Goal: Information Seeking & Learning: Compare options

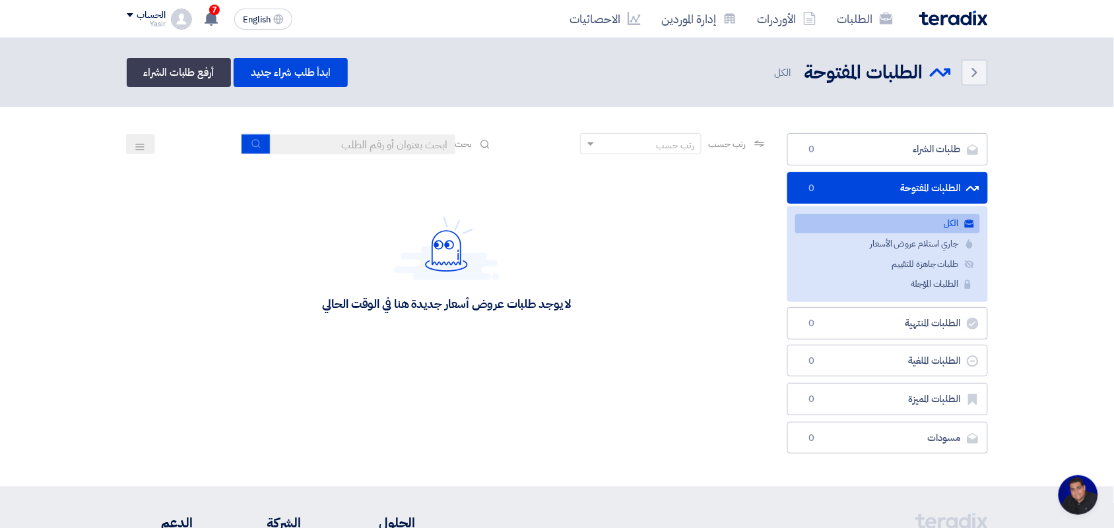
scroll to position [5, 0]
click at [331, 157] on div "رتب حسب رتب حسب بحث" at bounding box center [447, 149] width 641 height 32
click at [336, 137] on input at bounding box center [362, 145] width 185 height 20
type input "new"
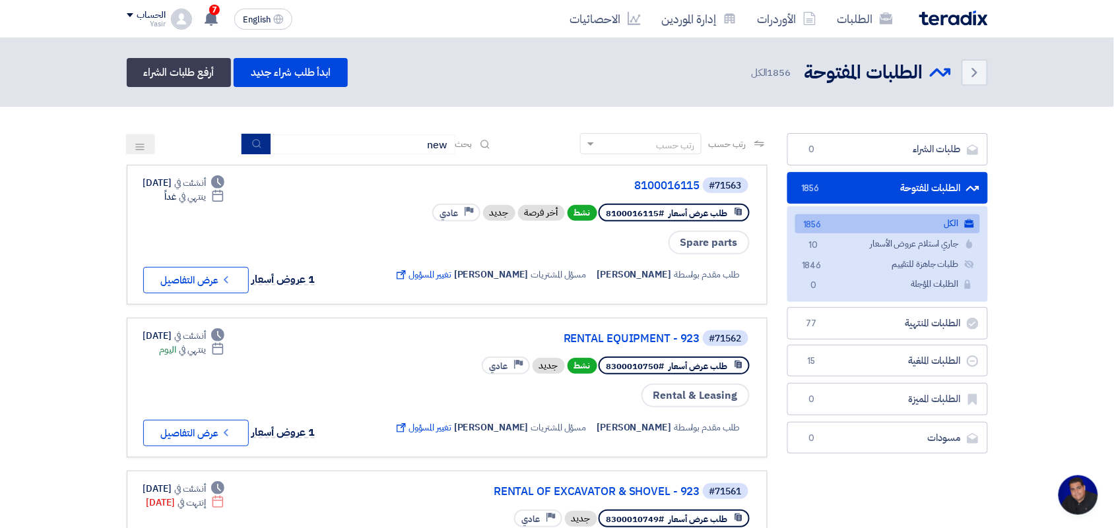
click at [251, 146] on icon "submit" at bounding box center [256, 144] width 11 height 11
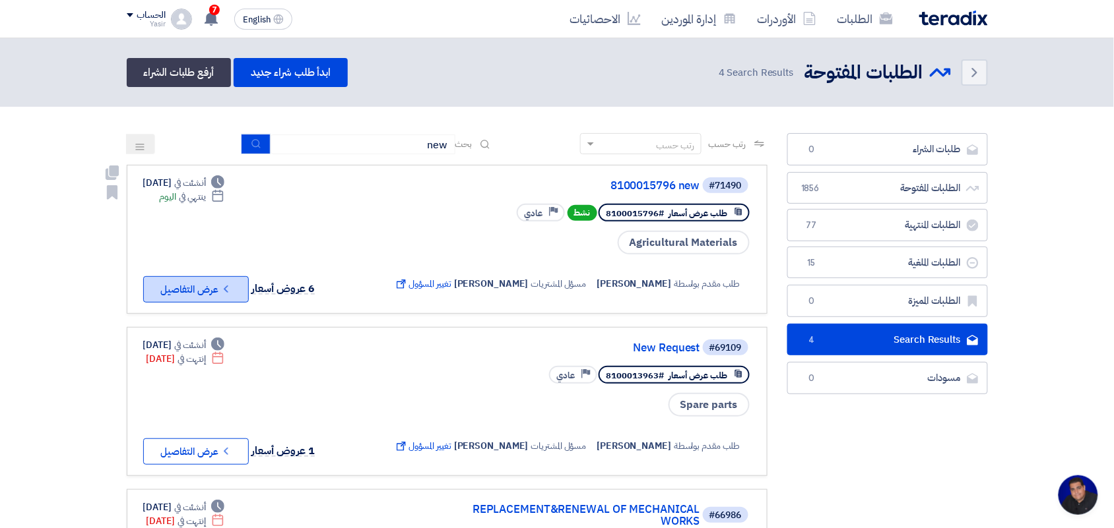
click at [181, 285] on button "Check details عرض التفاصيل" at bounding box center [196, 289] width 106 height 26
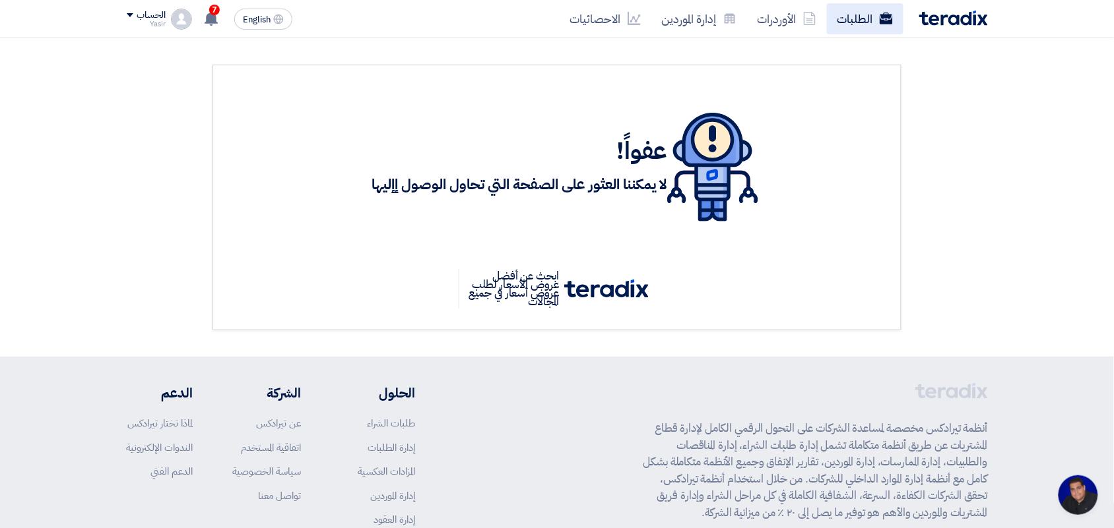
click at [870, 20] on link "الطلبات" at bounding box center [865, 18] width 77 height 31
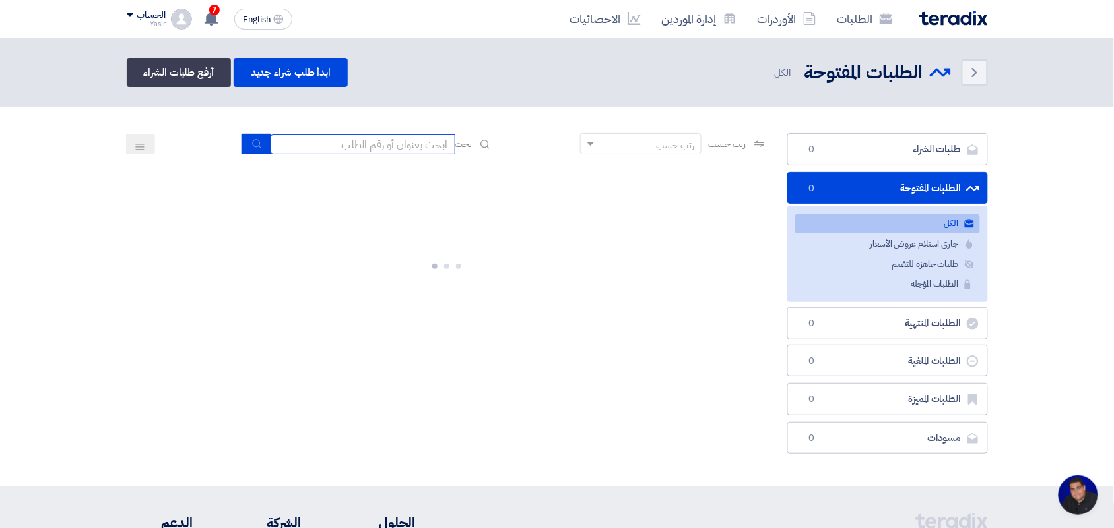
click at [404, 150] on input at bounding box center [362, 145] width 185 height 20
type input "new"
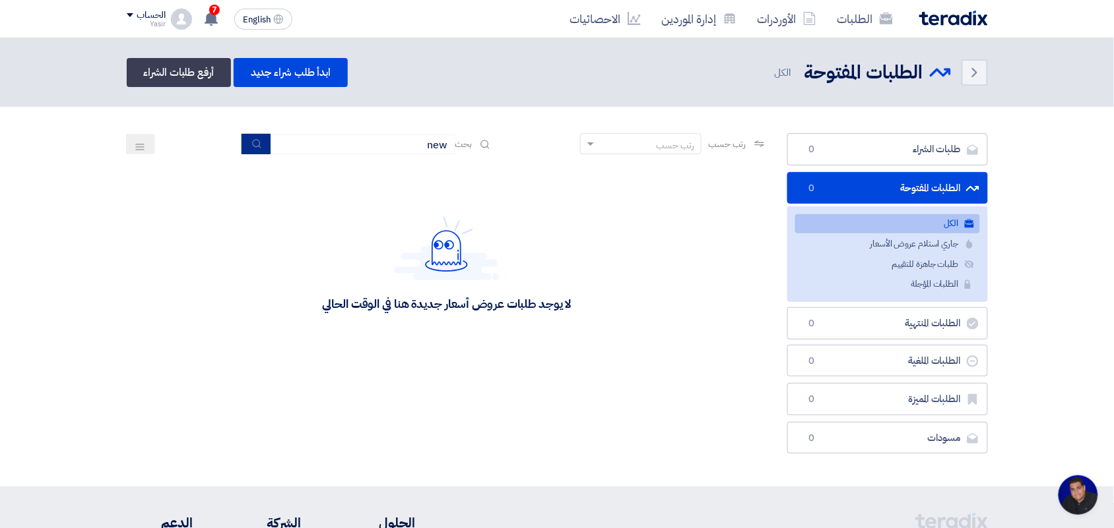
click at [255, 146] on icon "submit" at bounding box center [256, 144] width 11 height 11
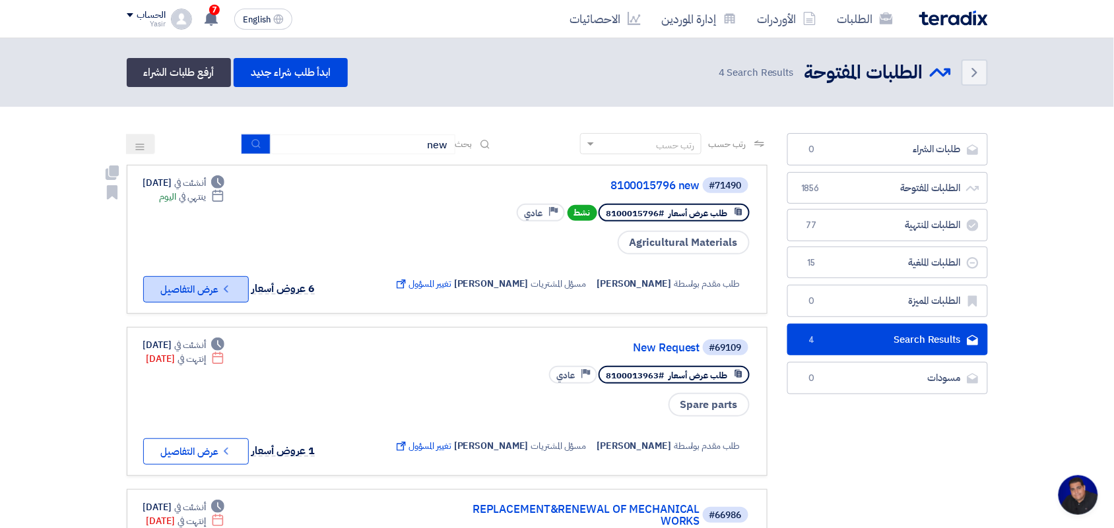
click at [188, 282] on button "Check details عرض التفاصيل" at bounding box center [196, 289] width 106 height 26
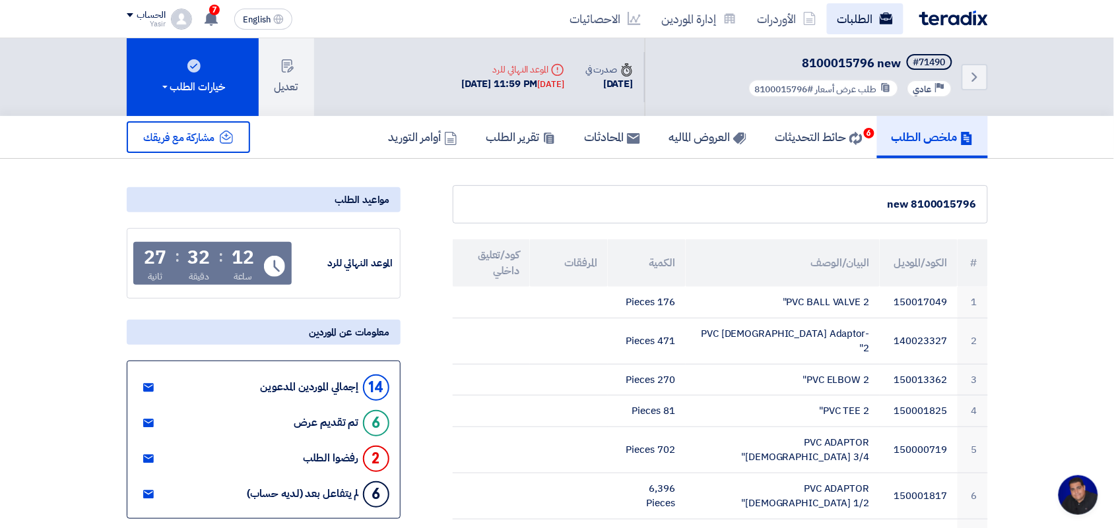
click at [839, 23] on link "الطلبات" at bounding box center [865, 18] width 77 height 31
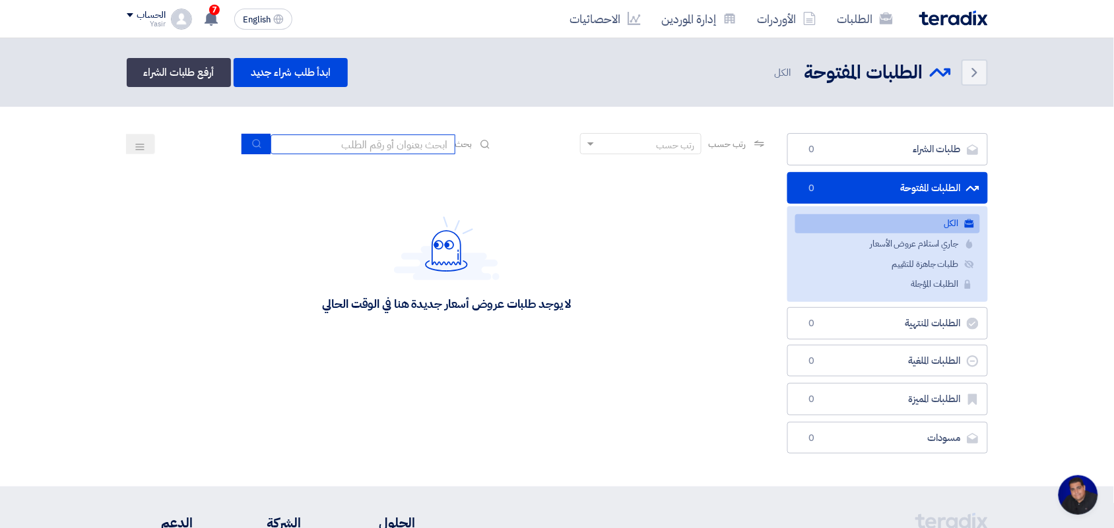
click at [381, 152] on input at bounding box center [362, 145] width 185 height 20
type input "new"
click at [235, 126] on section "طلبات الشراء طلبات الشراء 0 الطلبات المفتوحة الطلبات المفتوحة 1856 الكل الكل 18…" at bounding box center [557, 297] width 1114 height 380
click at [241, 143] on button "submit" at bounding box center [255, 144] width 29 height 20
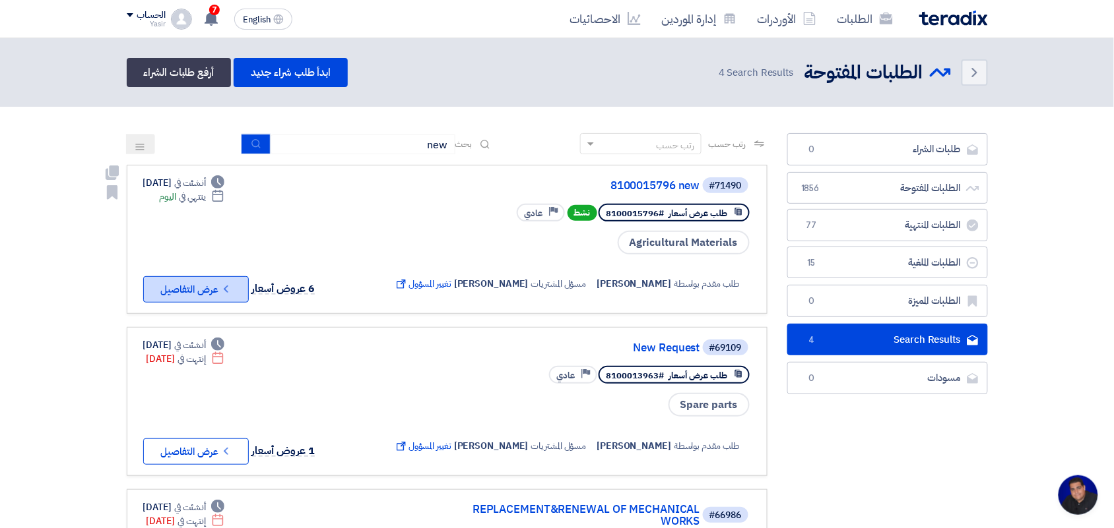
click at [241, 291] on button "Check details عرض التفاصيل" at bounding box center [196, 289] width 106 height 26
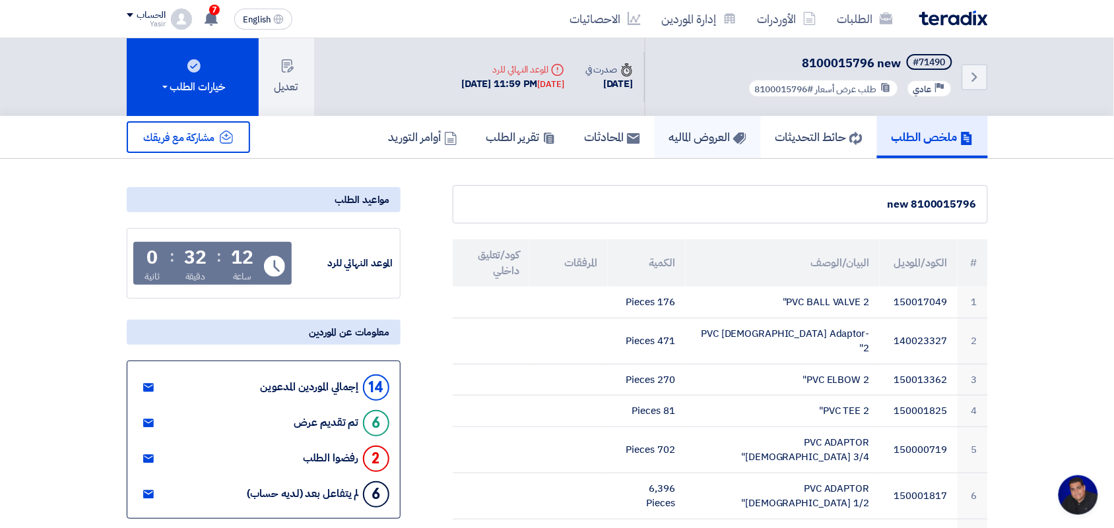
click at [733, 132] on icon at bounding box center [739, 138] width 13 height 13
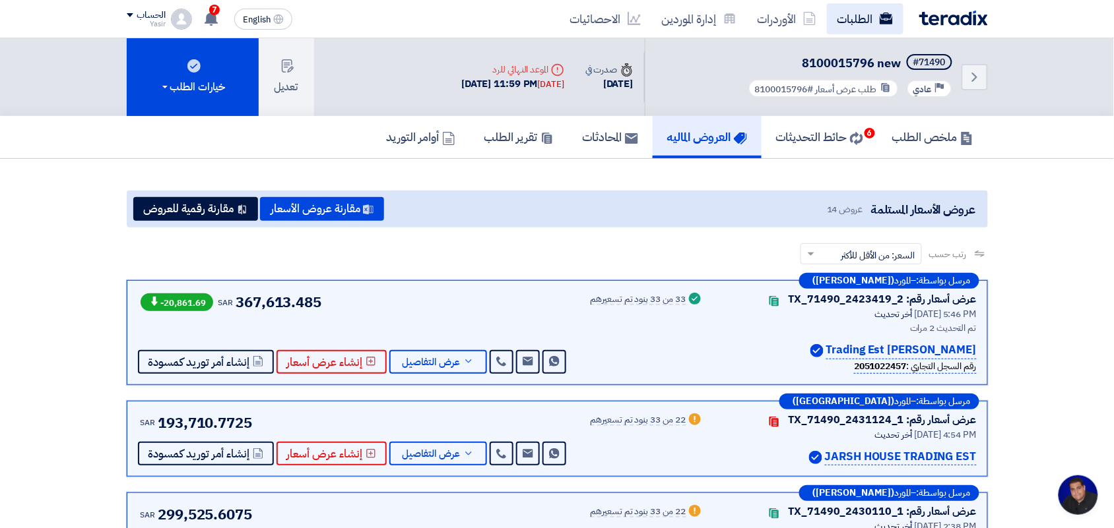
click at [844, 21] on link "الطلبات" at bounding box center [865, 18] width 77 height 31
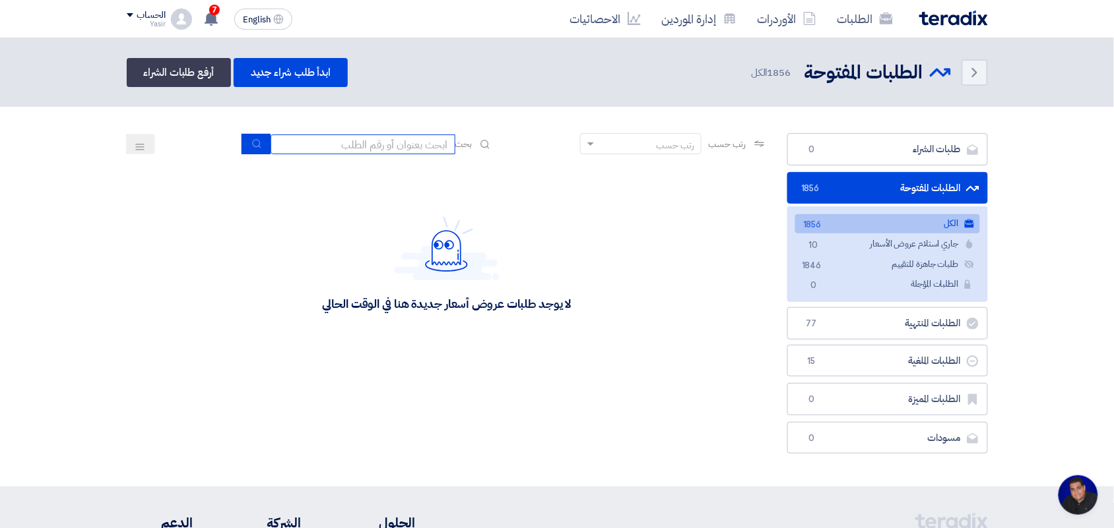
click at [377, 146] on input at bounding box center [362, 145] width 185 height 20
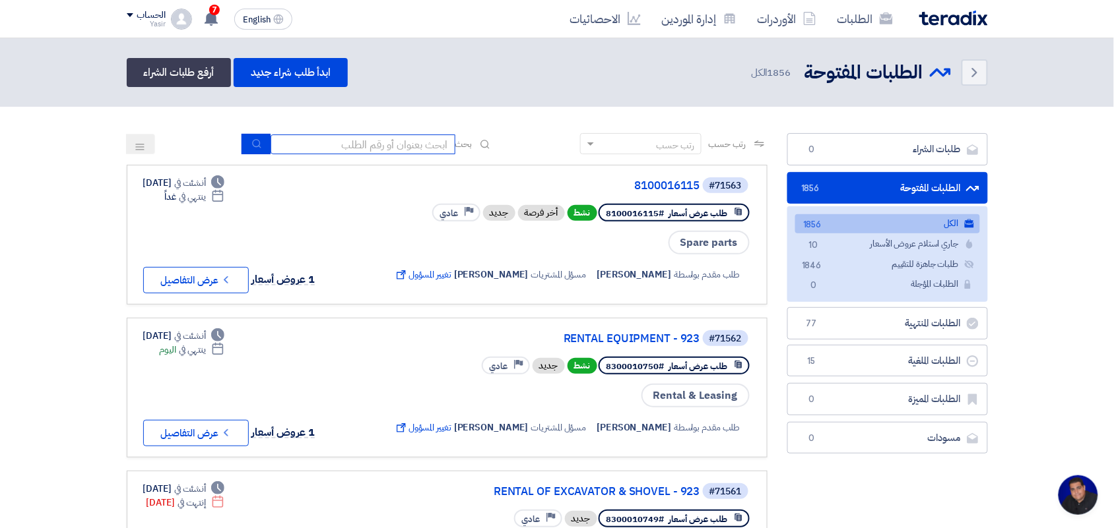
paste input "8100015879"
type input "8100015879"
click at [253, 143] on icon "submit" at bounding box center [256, 144] width 11 height 11
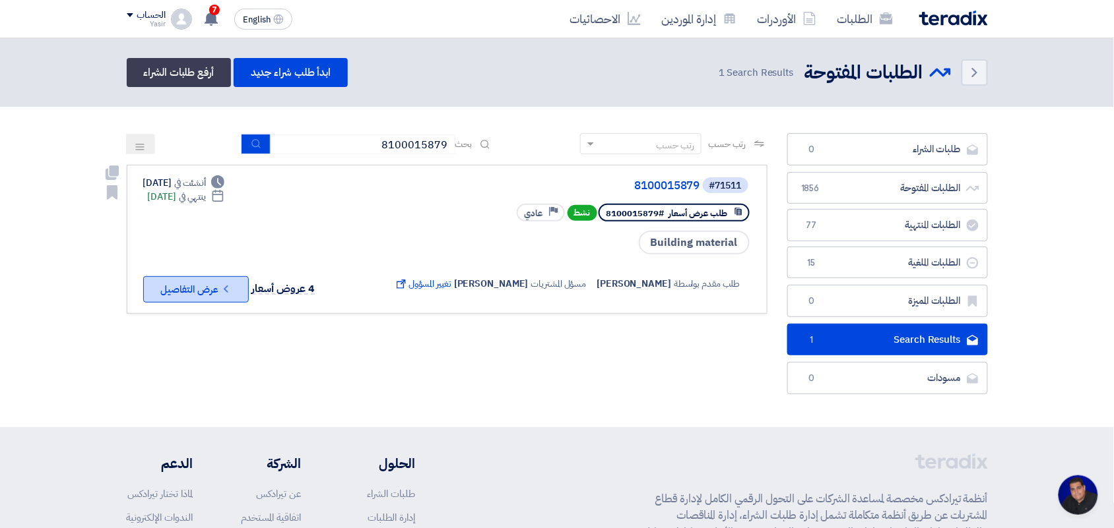
click at [205, 287] on button "Check details عرض التفاصيل" at bounding box center [196, 289] width 106 height 26
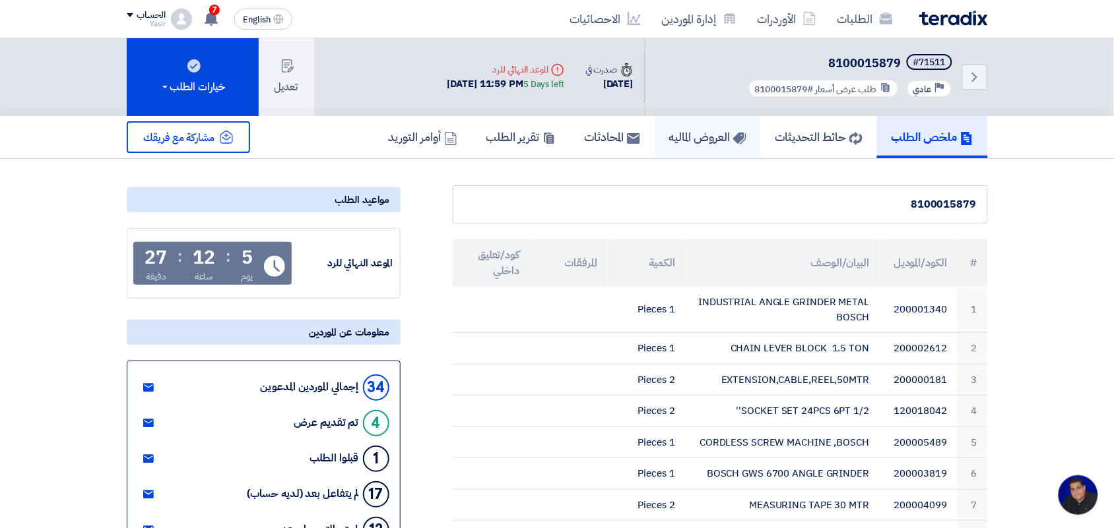
click at [703, 137] on h5 "العروض الماليه" at bounding box center [707, 136] width 77 height 15
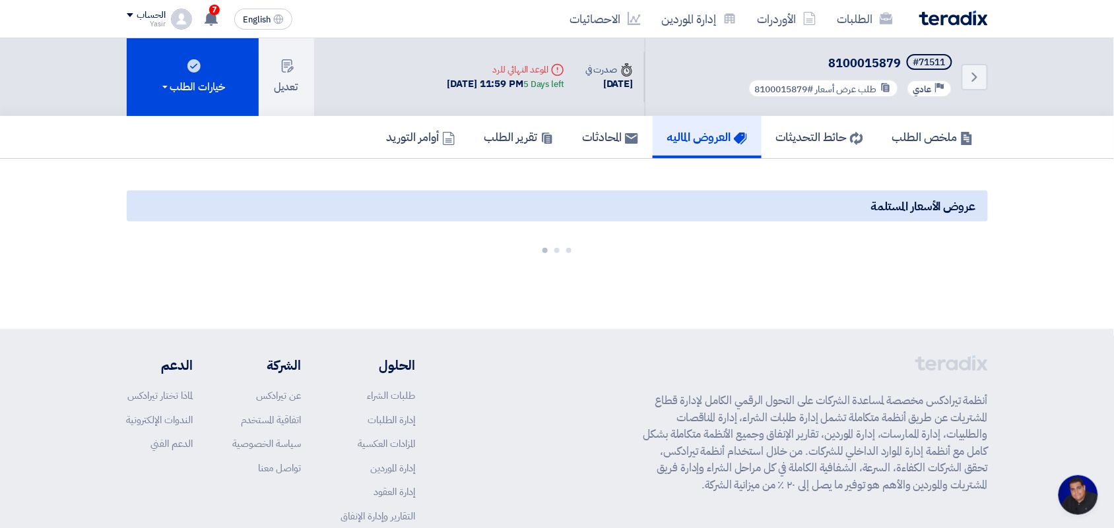
click at [922, 208] on span "عروض الأسعار المستلمة" at bounding box center [922, 206] width 105 height 18
click at [827, 212] on div "عروض الأسعار المستلمة" at bounding box center [557, 206] width 861 height 31
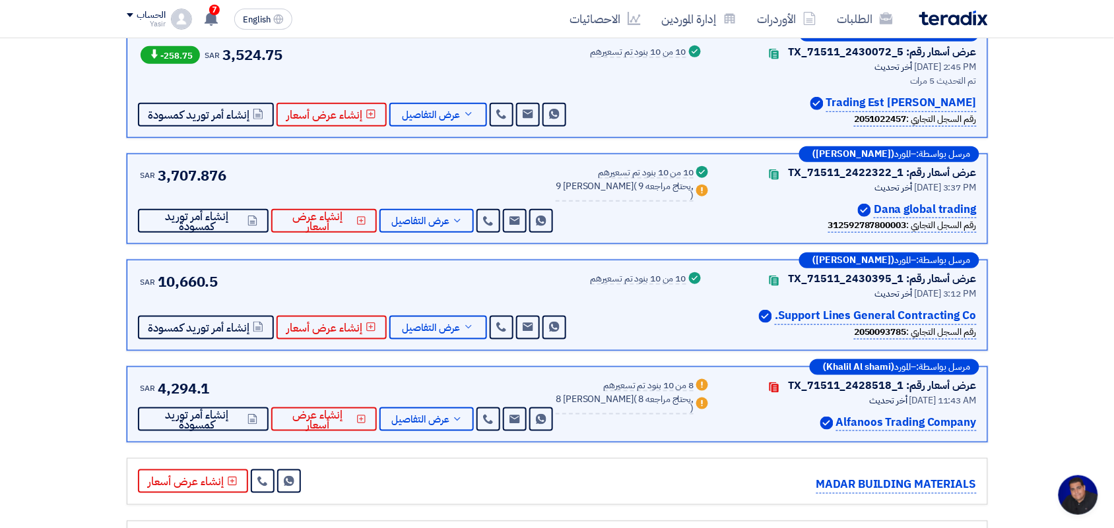
scroll to position [82, 0]
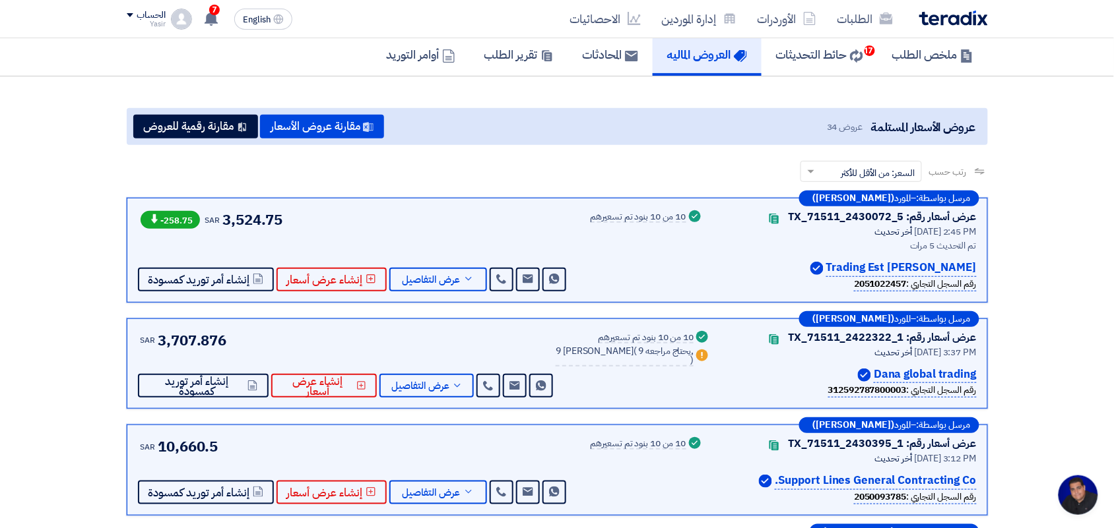
click at [668, 212] on div "10 من 10 بنود تم تسعيرهم" at bounding box center [638, 217] width 96 height 11
click at [624, 255] on div "Success 10 من 10 بنود تم تسعيرهم" at bounding box center [646, 250] width 113 height 82
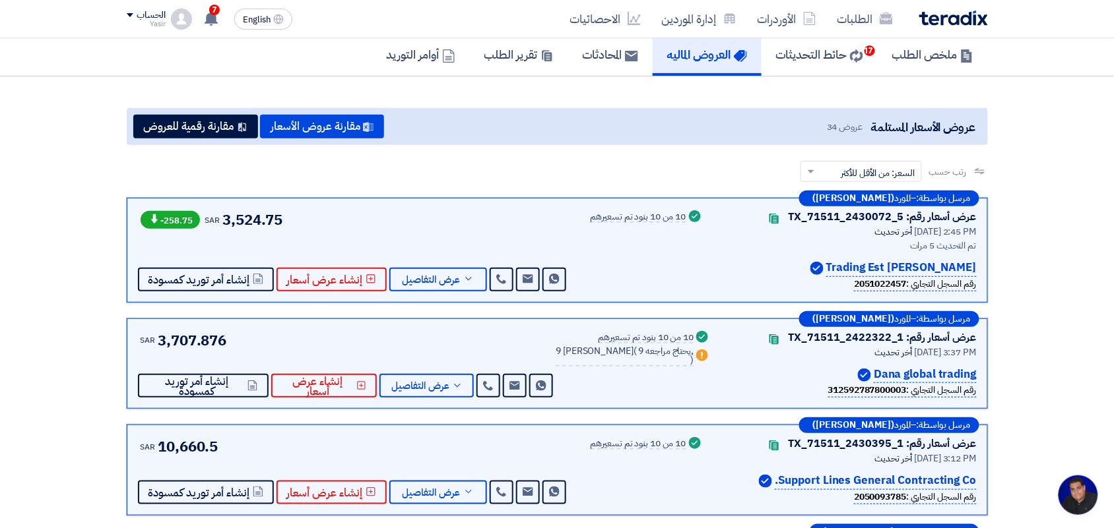
click at [627, 338] on div "10 من 10 بنود تم تسعيرهم" at bounding box center [646, 338] width 96 height 11
click at [627, 366] on div "Success 10 من 10 بنود تم تسعيرهم Warn 9 بديل مقدم ( 9 يحتاج مراجعه, )" at bounding box center [633, 364] width 155 height 69
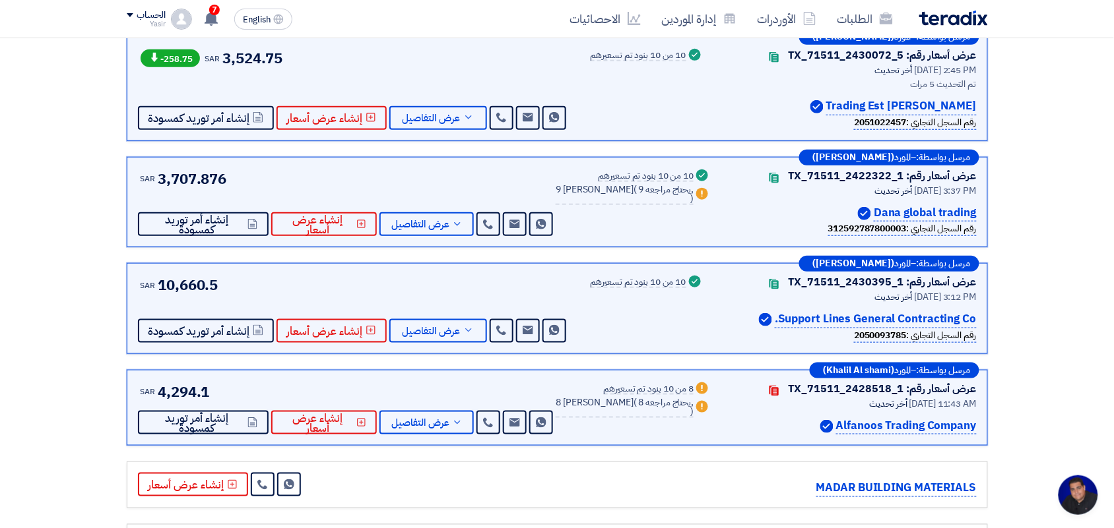
scroll to position [247, 0]
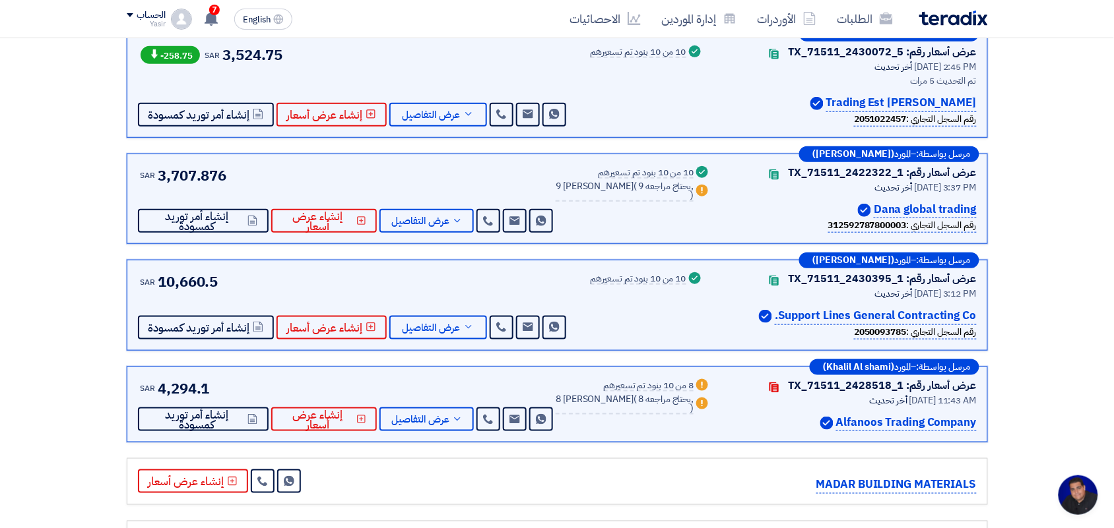
click at [628, 279] on div "10 من 10 بنود تم تسعيرهم" at bounding box center [638, 279] width 96 height 11
click at [628, 322] on div "Success 10 من 10 بنود تم تسعيرهم" at bounding box center [646, 305] width 113 height 69
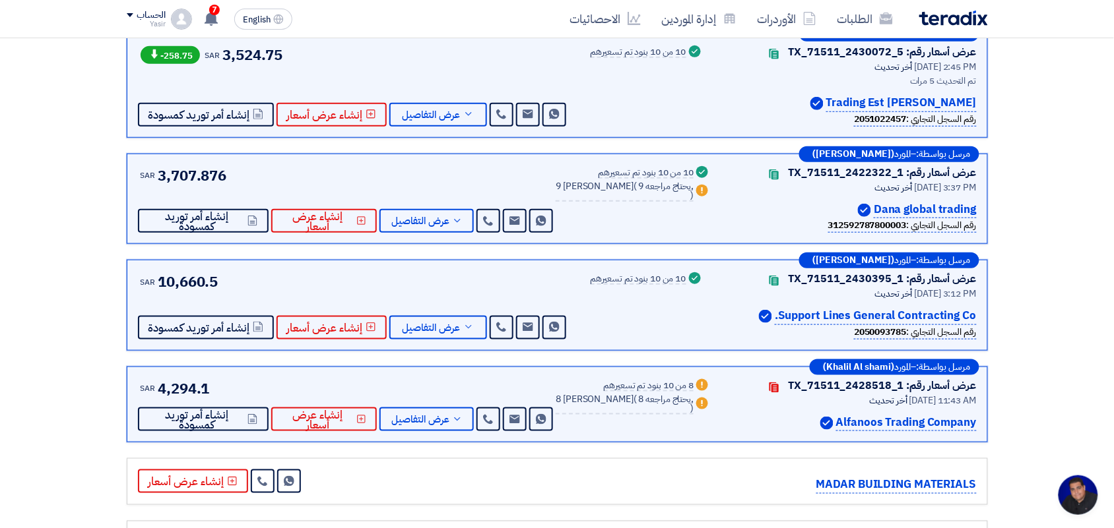
click at [635, 381] on div "8 من 10 بنود تم تسعيرهم" at bounding box center [649, 386] width 90 height 11
click at [543, 378] on div "SAR 4,294.1 Send Message Send Message" at bounding box center [347, 405] width 418 height 54
click at [634, 281] on div "10 من 10 بنود تم تسعيرهم" at bounding box center [638, 279] width 96 height 11
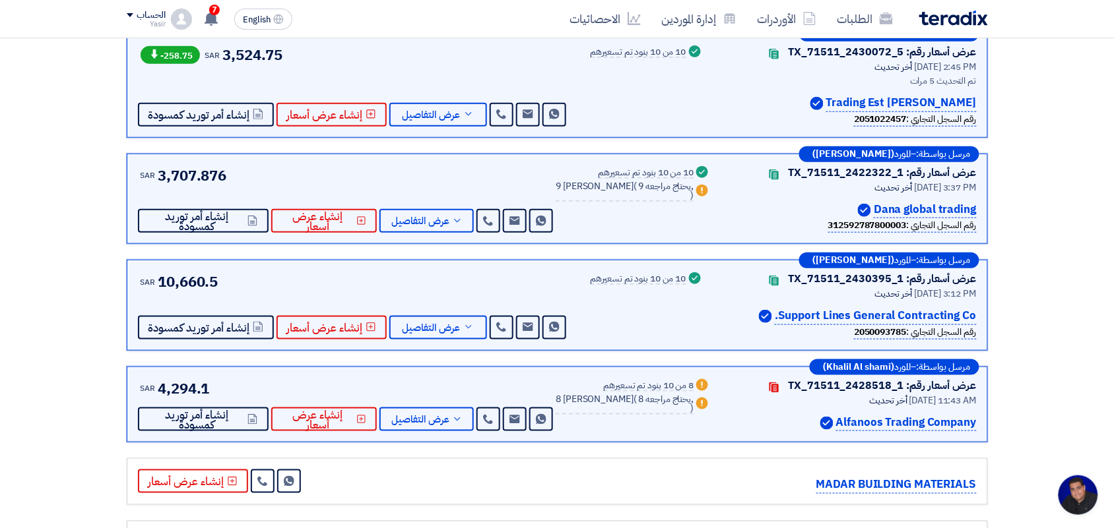
click at [634, 281] on div "10 من 10 بنود تم تسعيرهم" at bounding box center [638, 279] width 96 height 11
click at [618, 174] on div "10 من 10 بنود تم تسعيرهم" at bounding box center [646, 173] width 96 height 11
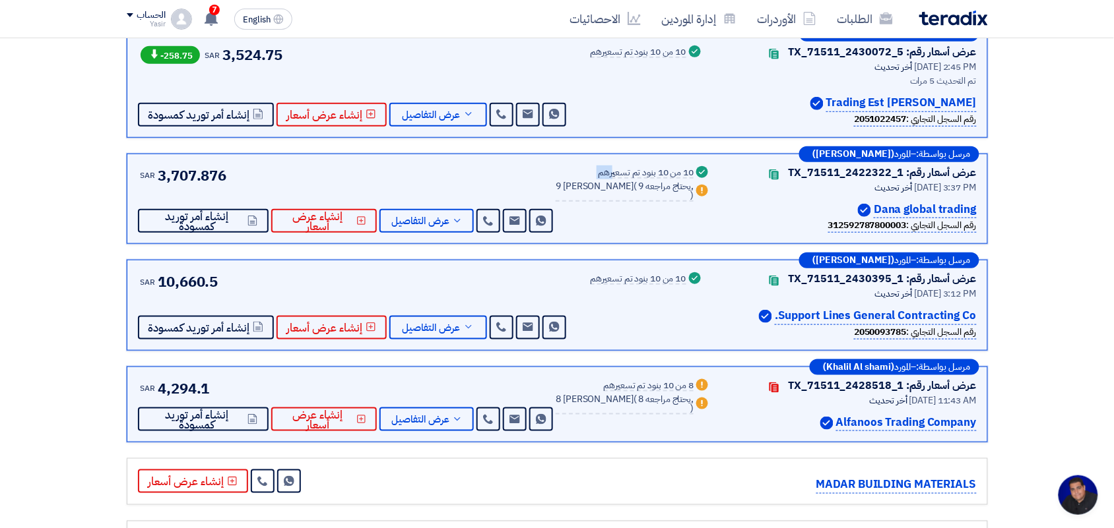
click at [618, 174] on div "10 من 10 بنود تم تسعيرهم" at bounding box center [646, 173] width 96 height 11
click at [620, 205] on div "Success 10 من 10 بنود تم تسعيرهم Warn 9 بديل مقدم ( 9 يحتاج مراجعه, )" at bounding box center [633, 199] width 155 height 69
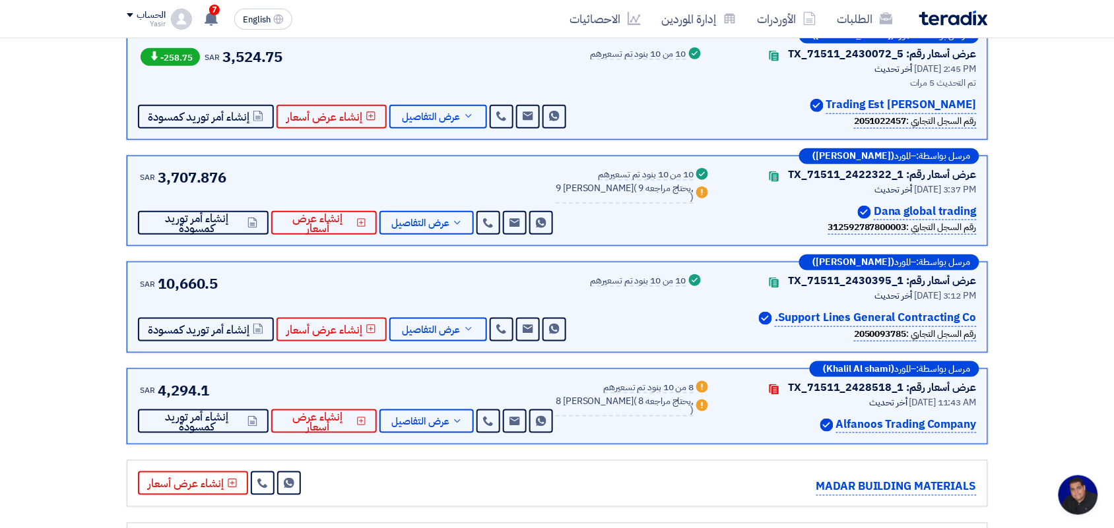
scroll to position [165, 0]
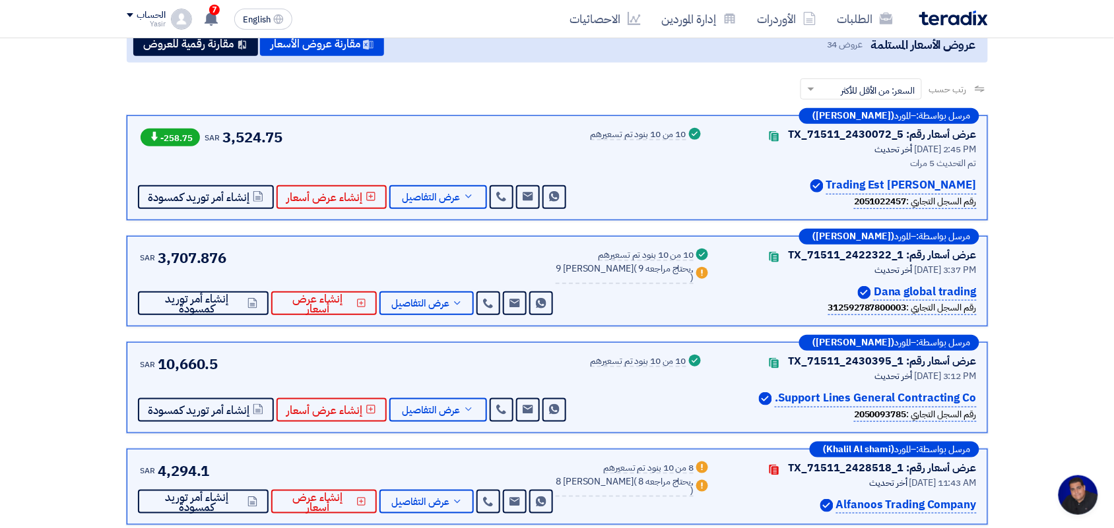
click at [616, 132] on div "10 من 10 بنود تم تسعيرهم" at bounding box center [638, 135] width 96 height 11
click at [630, 196] on div "Success 10 من 10 بنود تم تسعيرهم" at bounding box center [646, 168] width 113 height 82
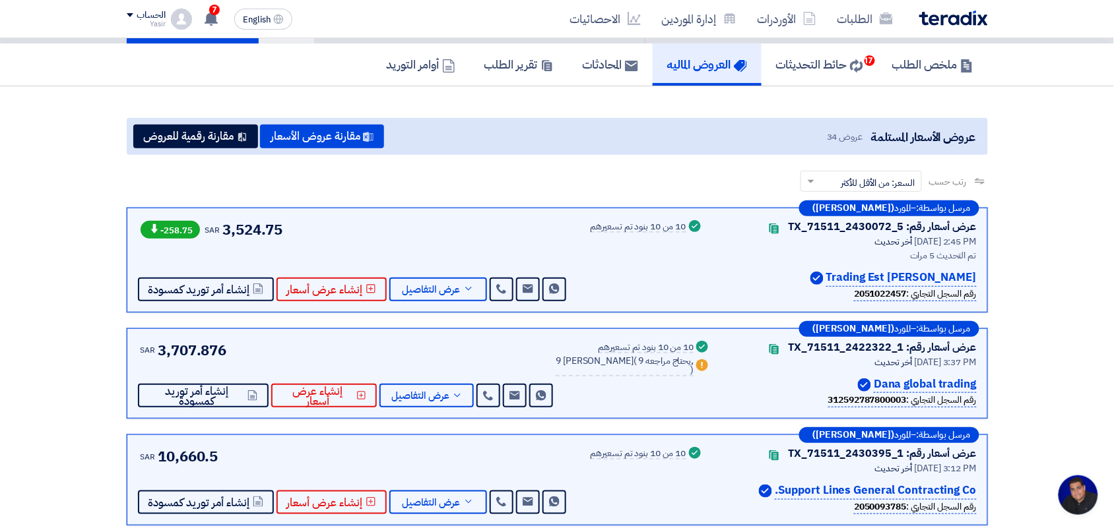
scroll to position [82, 0]
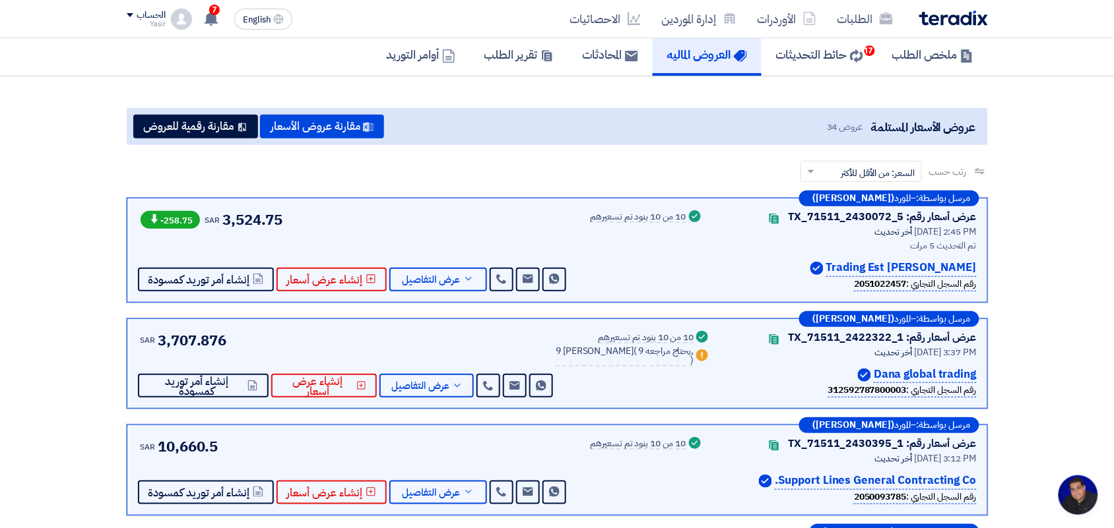
click at [654, 214] on div "10 من 10 بنود تم تسعيرهم" at bounding box center [638, 217] width 96 height 11
click at [653, 241] on div "Success 10 من 10 بنود تم تسعيرهم" at bounding box center [646, 250] width 113 height 82
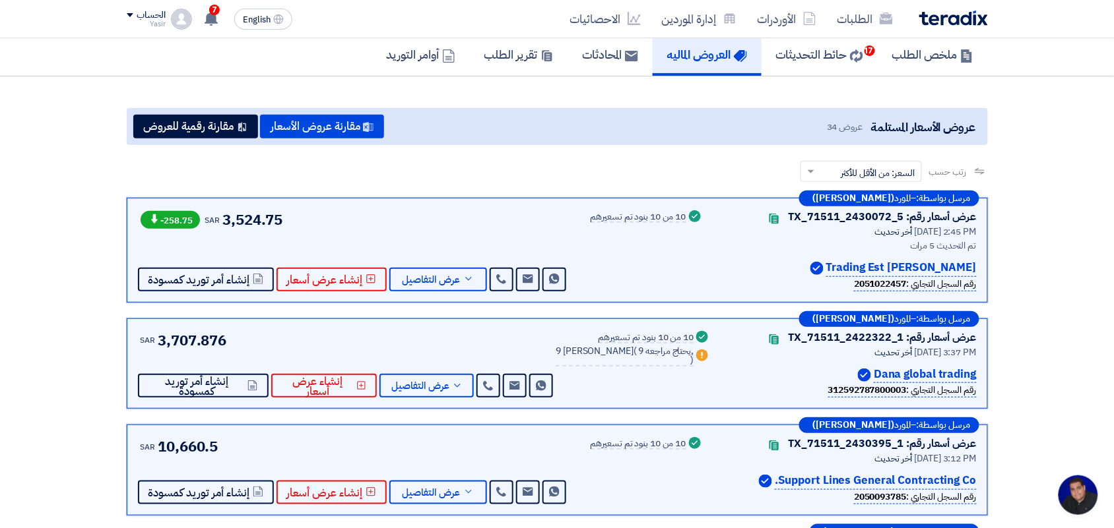
click at [630, 333] on div "10 من 10 بنود تم تسعيرهم" at bounding box center [646, 338] width 96 height 11
click at [639, 356] on span "9 يحتاج مراجعه," at bounding box center [666, 351] width 55 height 14
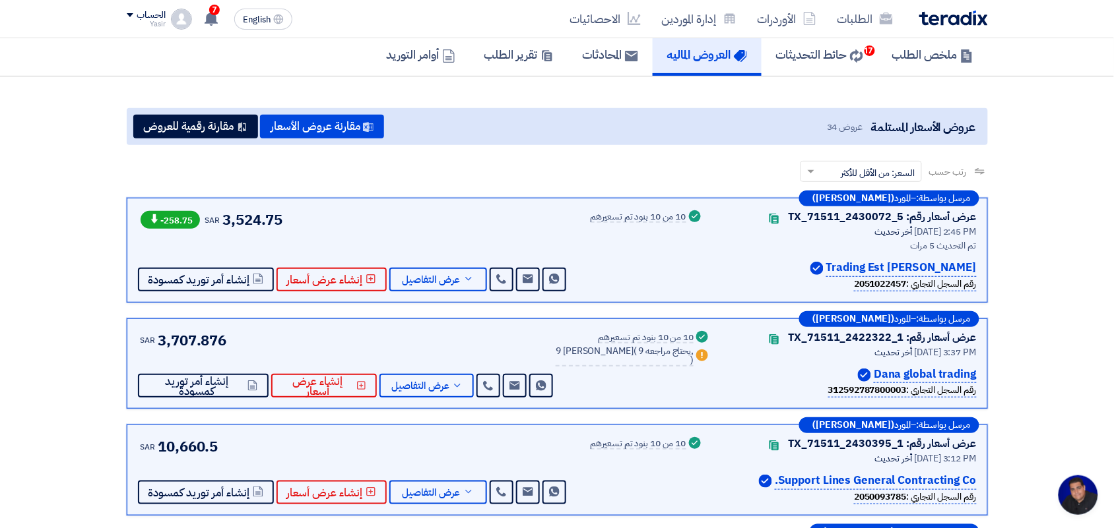
click at [639, 356] on span "9 يحتاج مراجعه," at bounding box center [666, 351] width 55 height 14
click at [597, 447] on div "10 من 10 بنود تم تسعيرهم" at bounding box center [638, 444] width 96 height 11
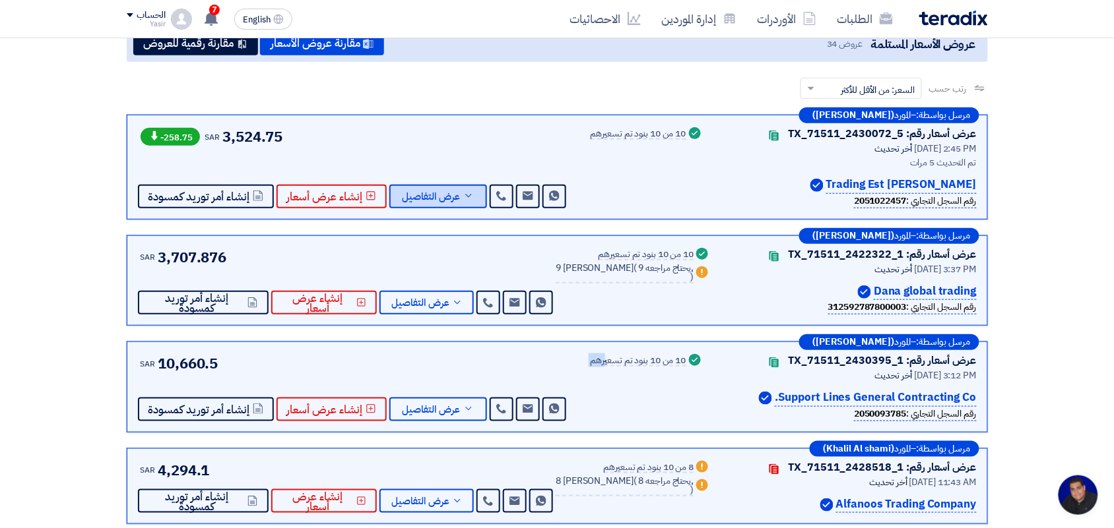
scroll to position [165, 0]
click at [459, 201] on button "عرض التفاصيل" at bounding box center [438, 197] width 98 height 24
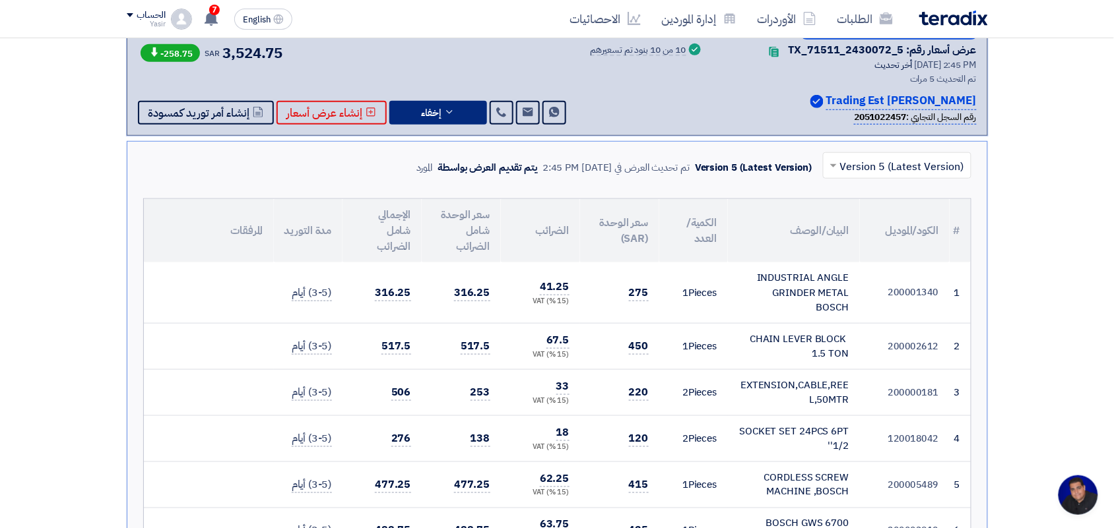
scroll to position [247, 0]
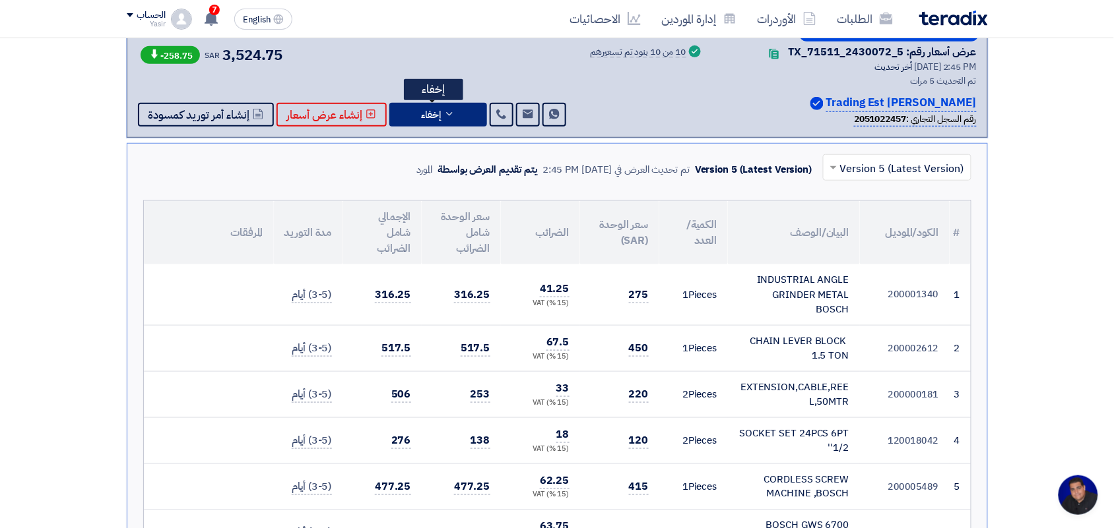
click at [453, 117] on button "إخفاء" at bounding box center [438, 115] width 98 height 24
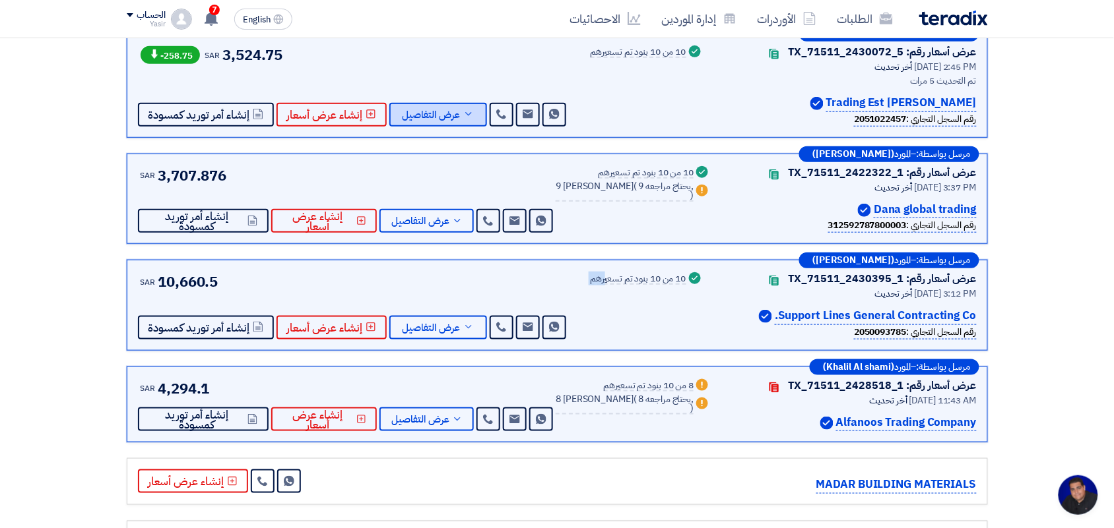
scroll to position [0, 0]
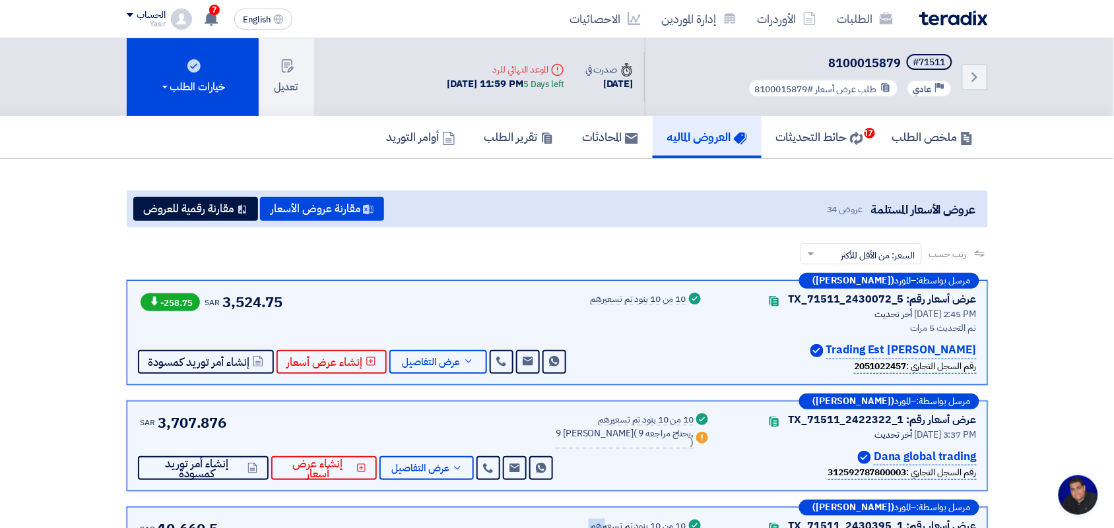
click at [338, 305] on div "-258.75 SAR 3,524.75 Send Message Send Message" at bounding box center [353, 333] width 431 height 82
click at [451, 358] on span "عرض التفاصيل" at bounding box center [431, 363] width 58 height 10
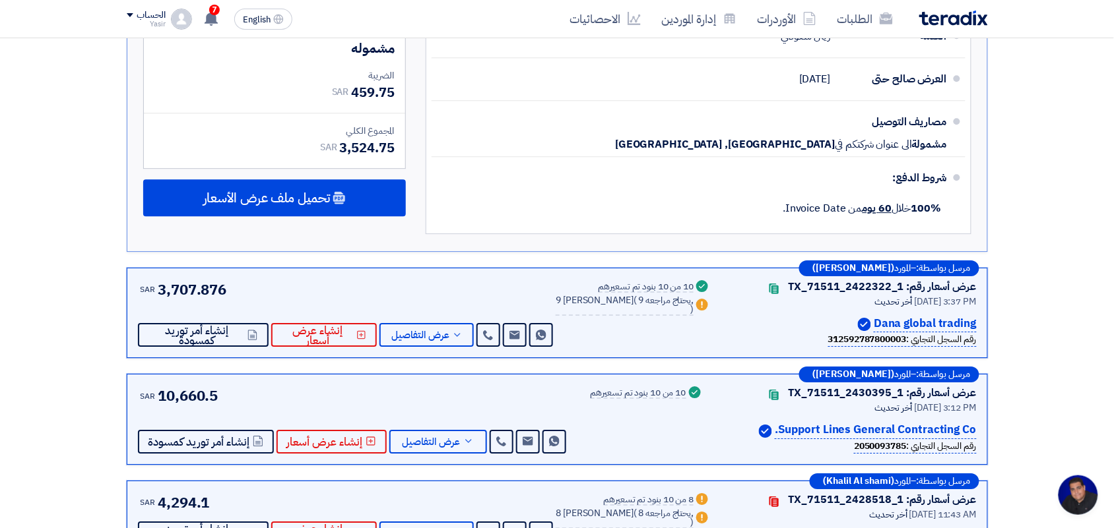
scroll to position [1072, 0]
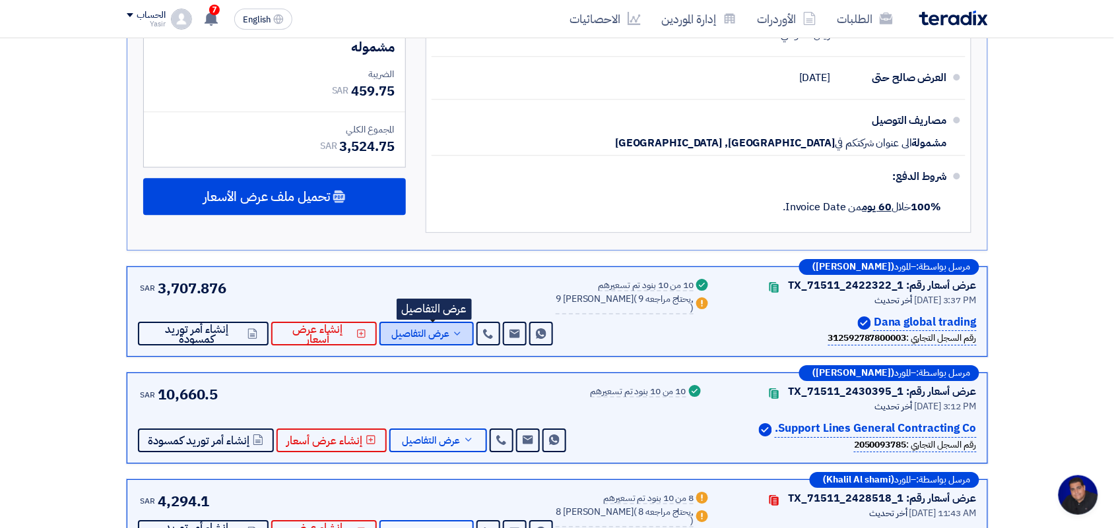
click at [427, 329] on span "عرض التفاصيل" at bounding box center [420, 334] width 58 height 10
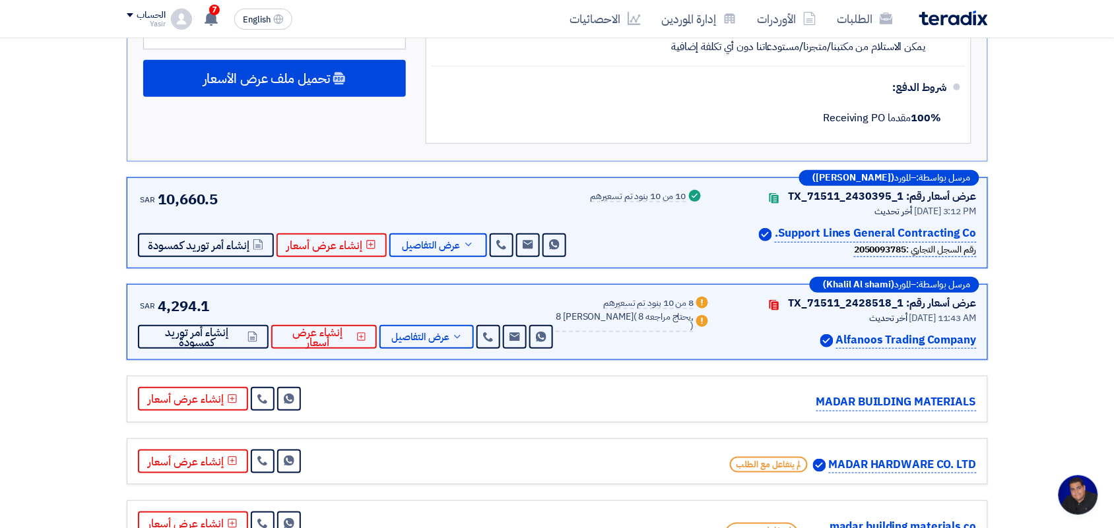
scroll to position [1649, 0]
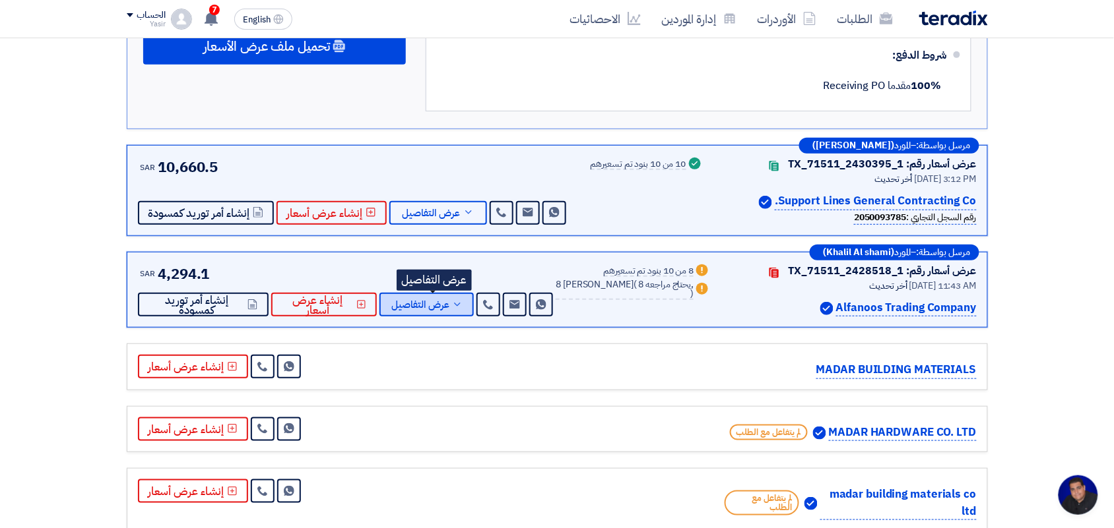
click at [440, 300] on span "عرض التفاصيل" at bounding box center [420, 305] width 58 height 10
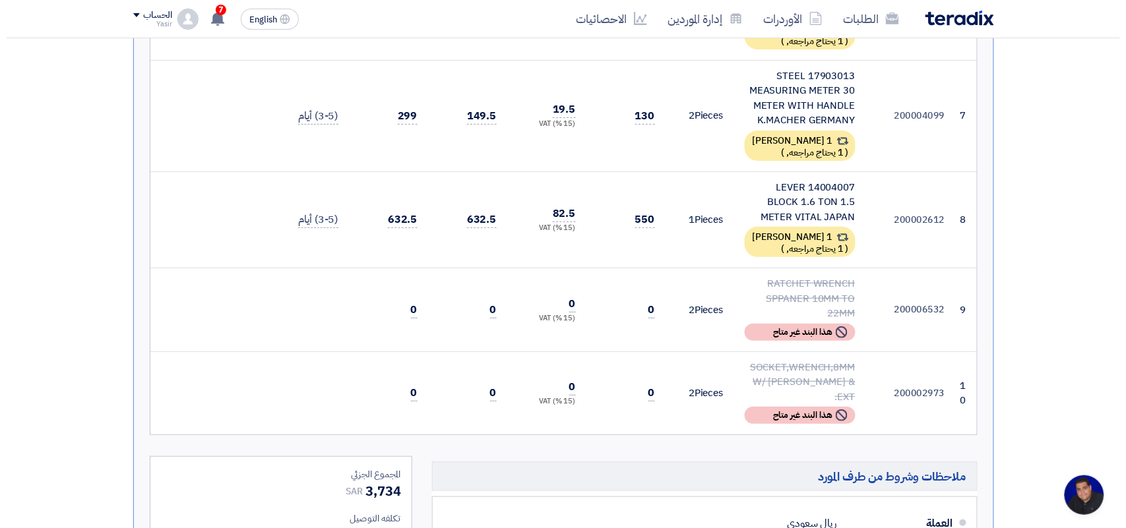
scroll to position [1484, 0]
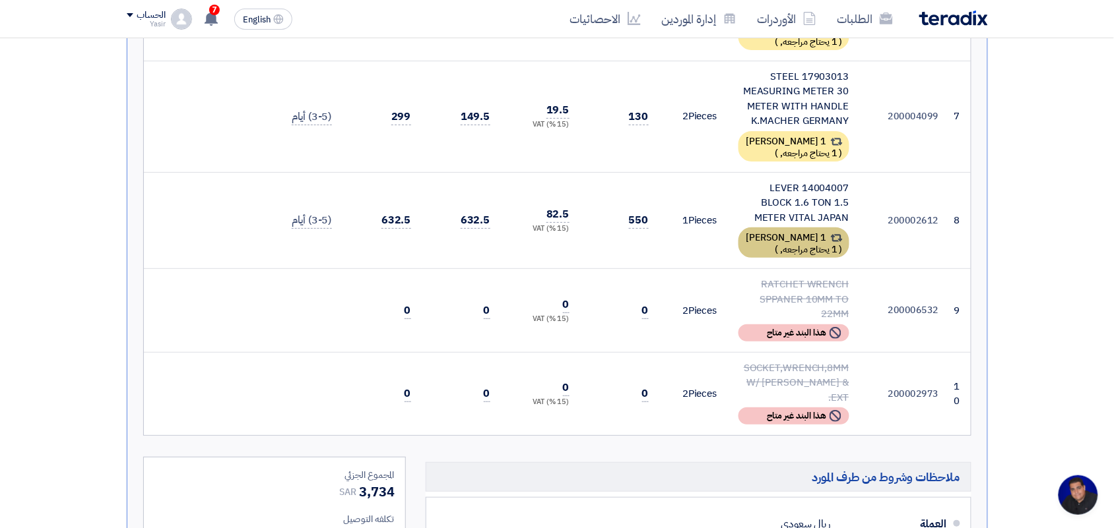
click at [780, 243] on span "1 يحتاج مراجعه," at bounding box center [808, 250] width 57 height 14
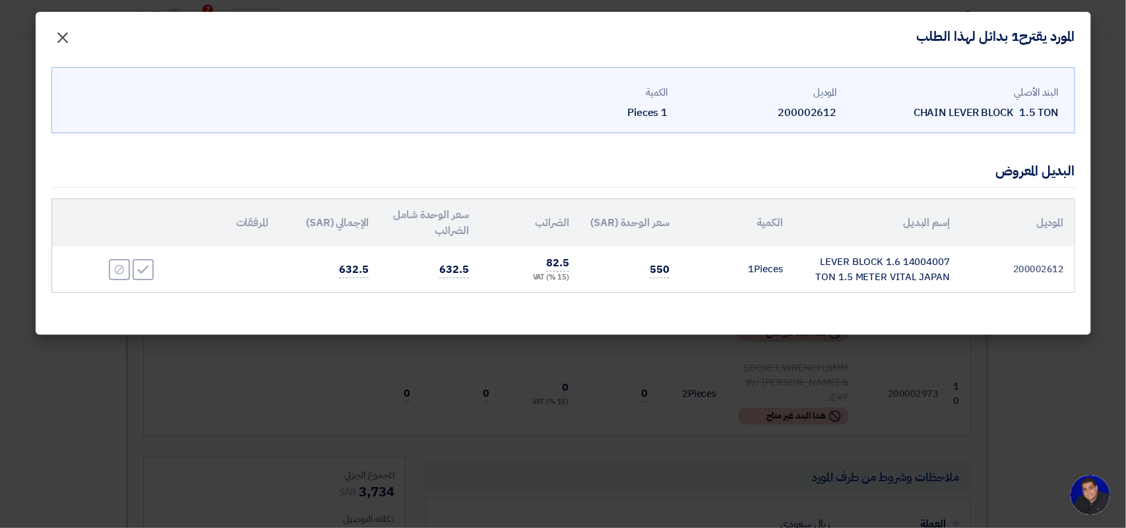
click at [60, 40] on span "×" at bounding box center [63, 37] width 16 height 40
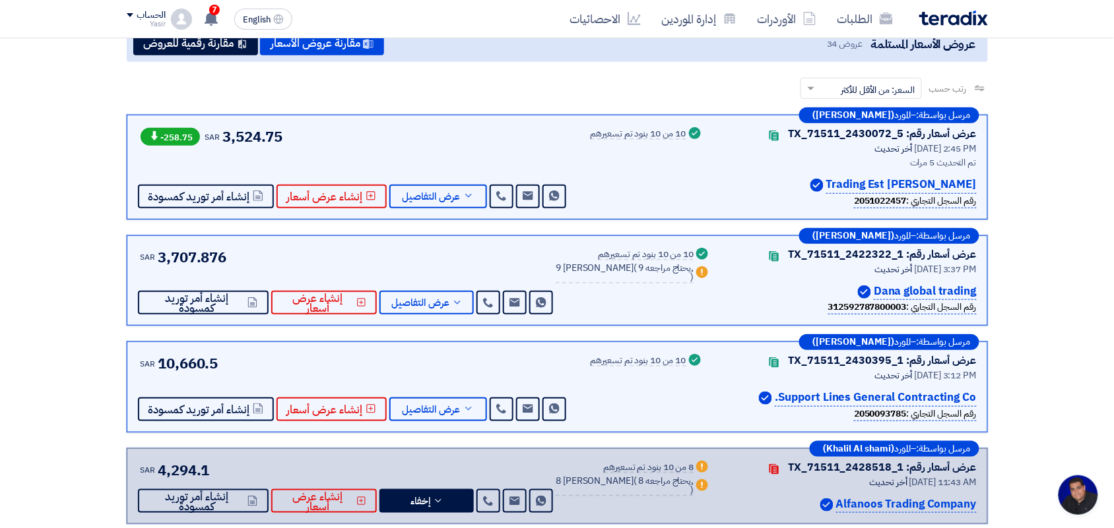
scroll to position [165, 0]
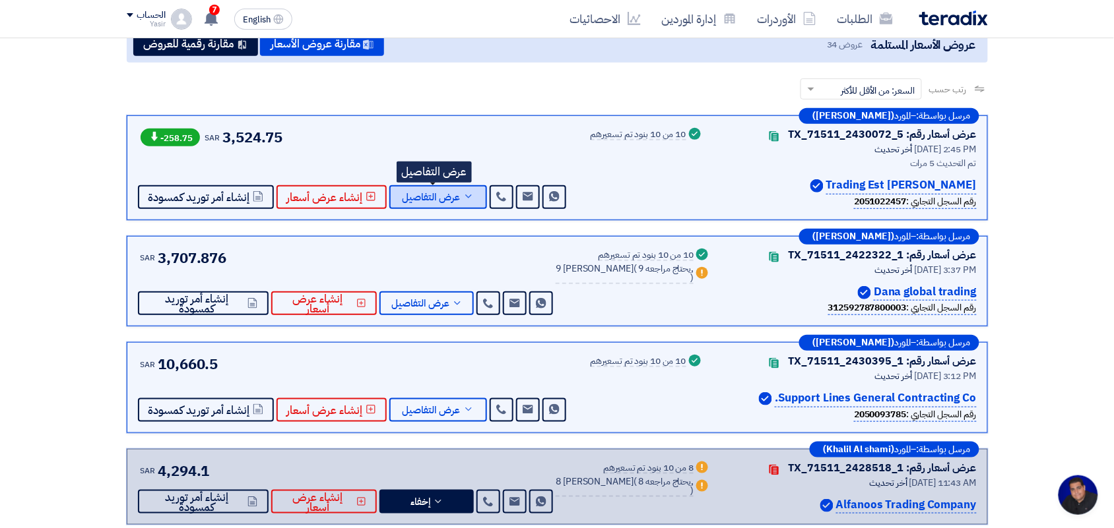
click at [414, 203] on button "عرض التفاصيل" at bounding box center [438, 197] width 98 height 24
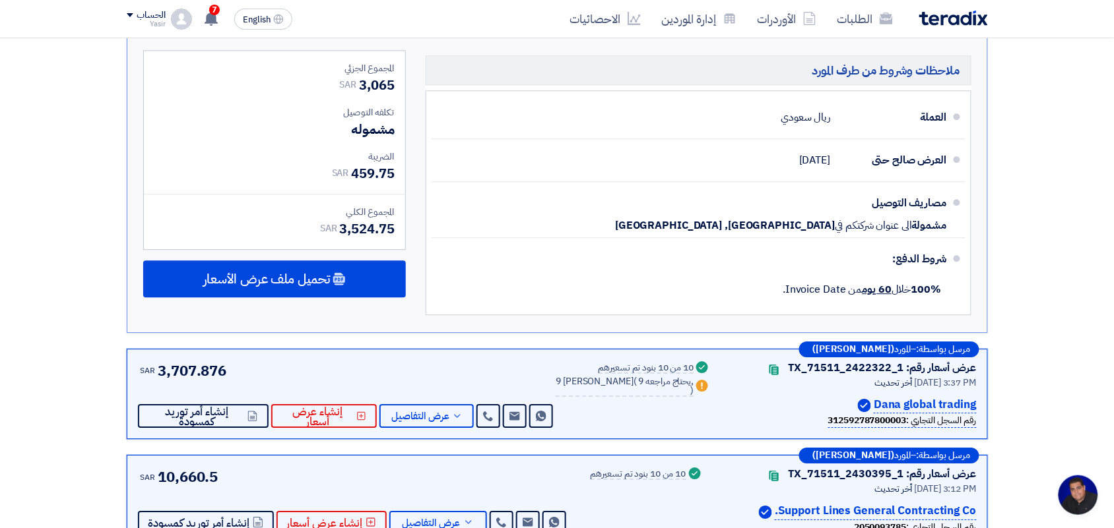
scroll to position [1155, 0]
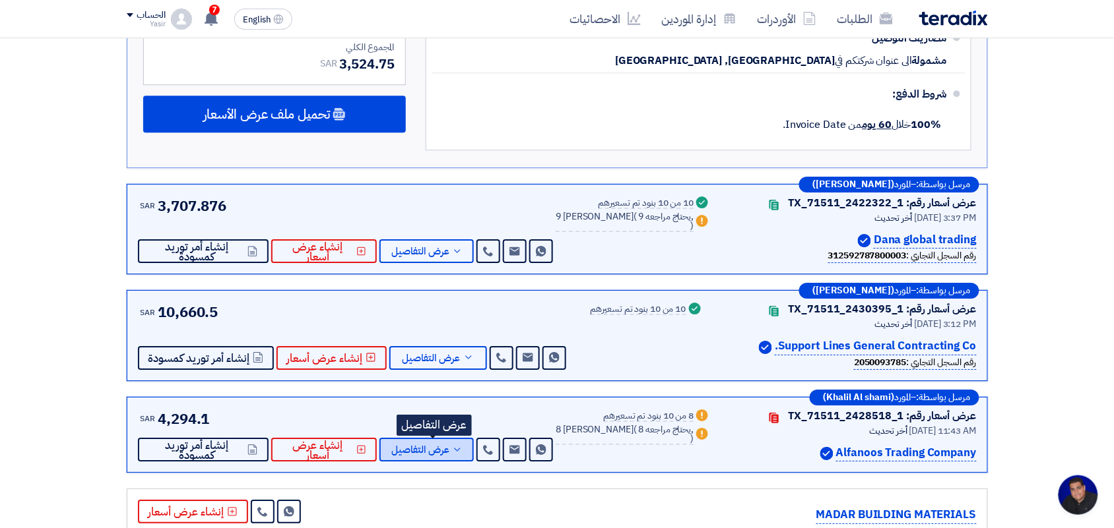
click at [416, 445] on span "عرض التفاصيل" at bounding box center [420, 450] width 58 height 10
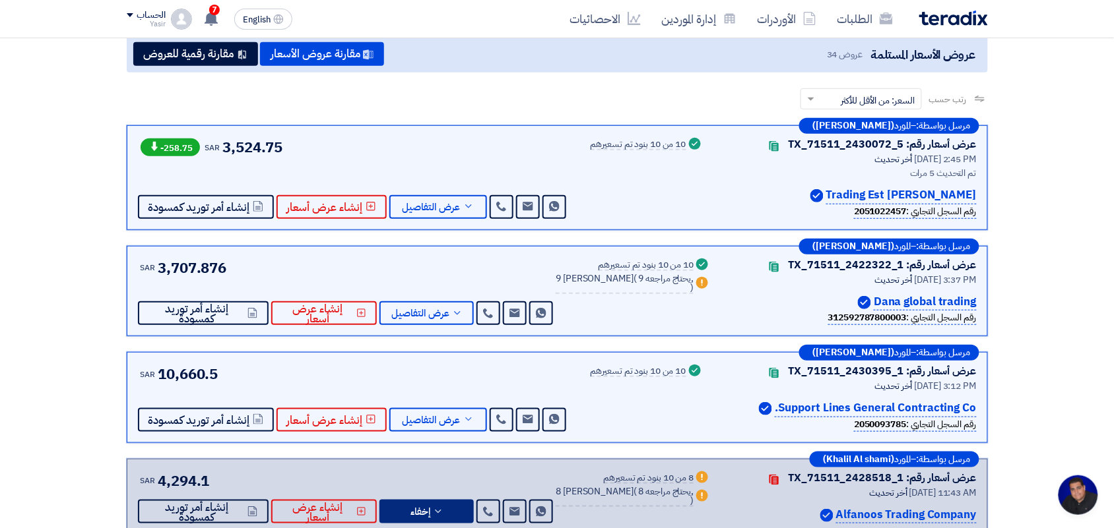
scroll to position [0, 0]
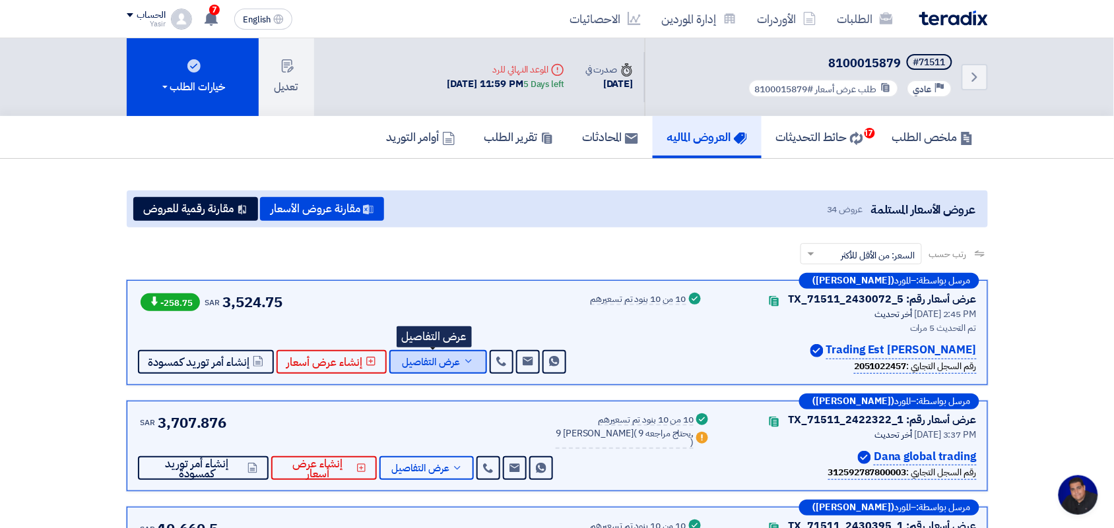
click at [449, 363] on span "عرض التفاصيل" at bounding box center [431, 363] width 58 height 10
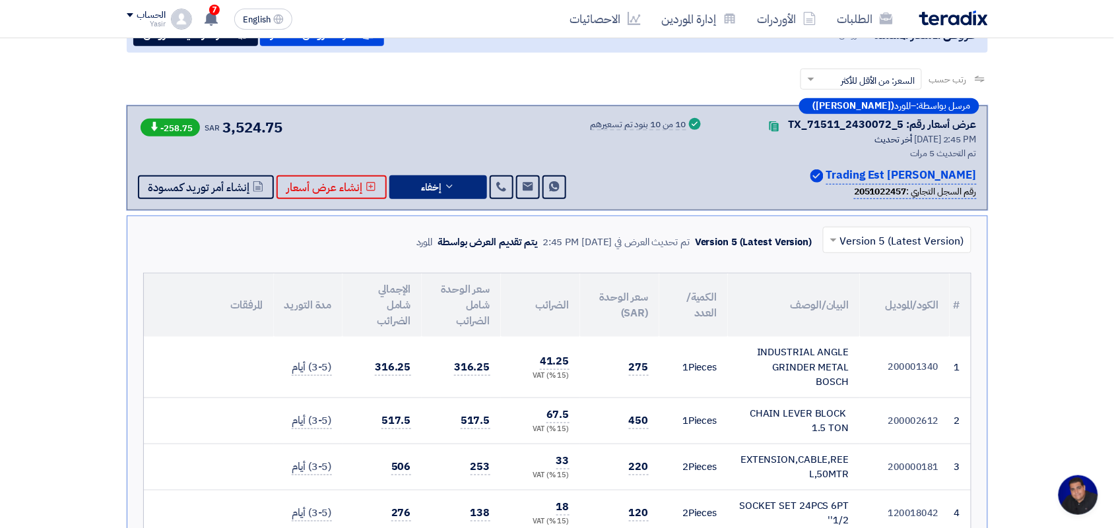
scroll to position [247, 0]
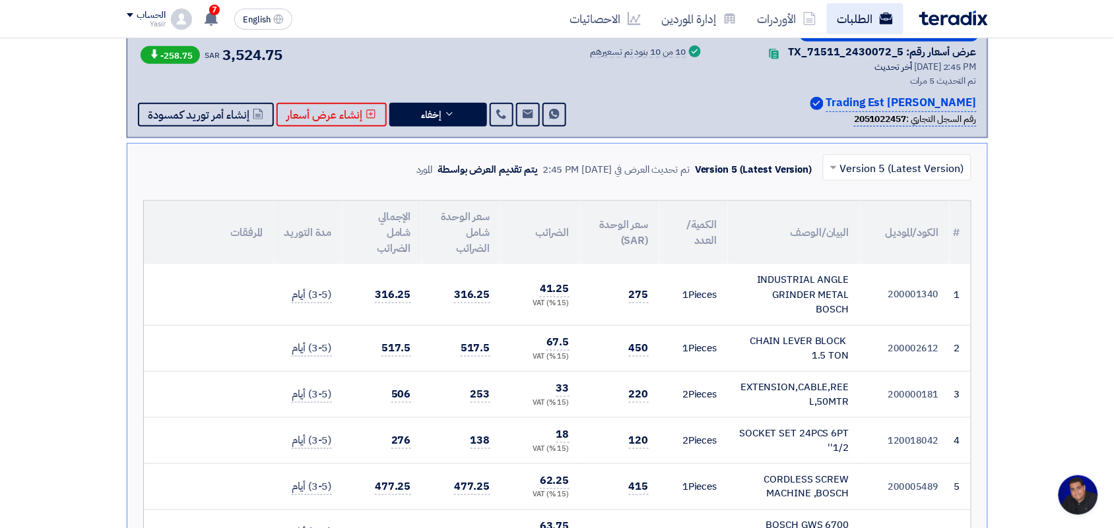
click at [876, 24] on link "الطلبات" at bounding box center [865, 18] width 77 height 31
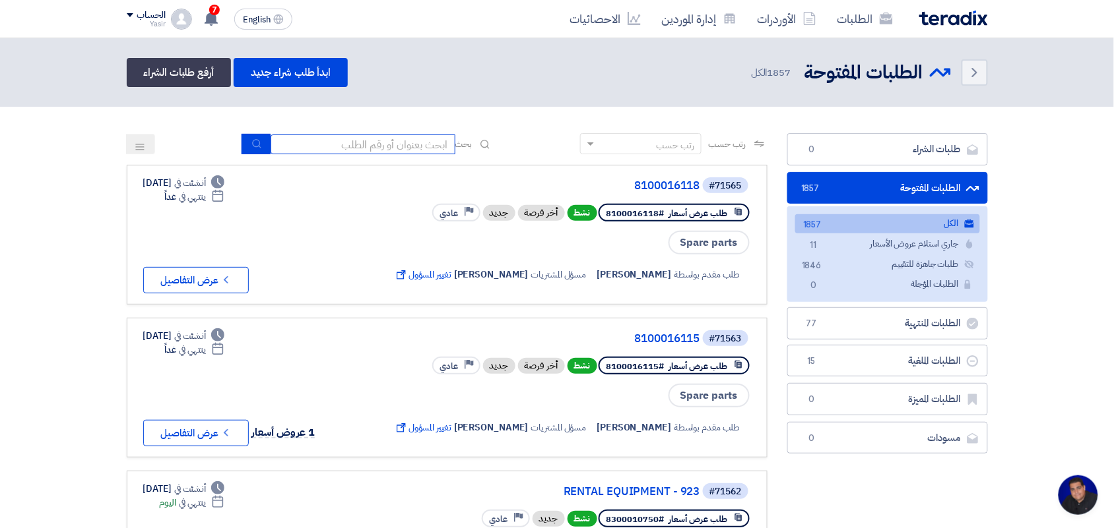
click at [412, 143] on input at bounding box center [362, 145] width 185 height 20
type input "new"
click at [261, 146] on button "submit" at bounding box center [255, 144] width 29 height 20
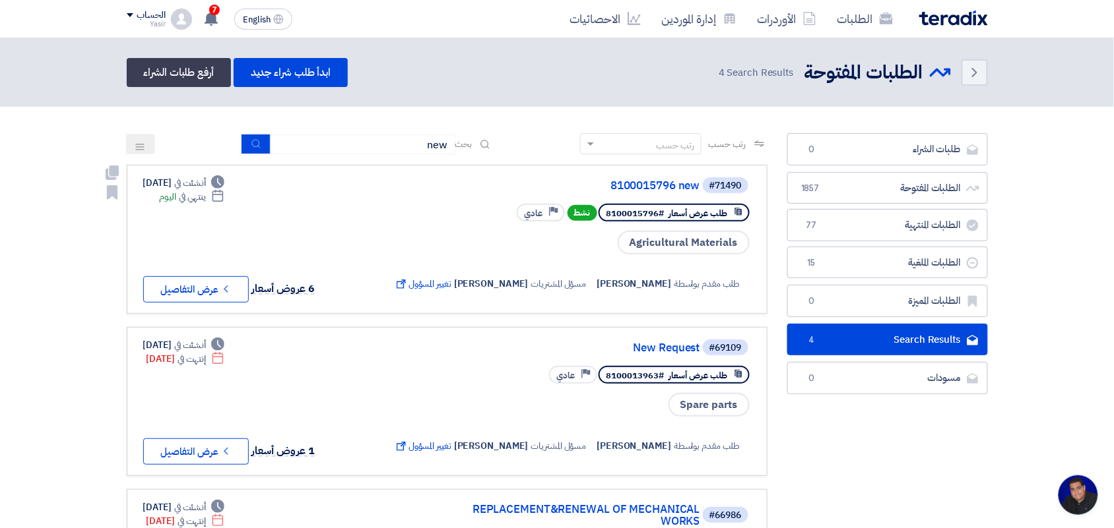
click at [185, 297] on button "Check details عرض التفاصيل" at bounding box center [196, 289] width 106 height 26
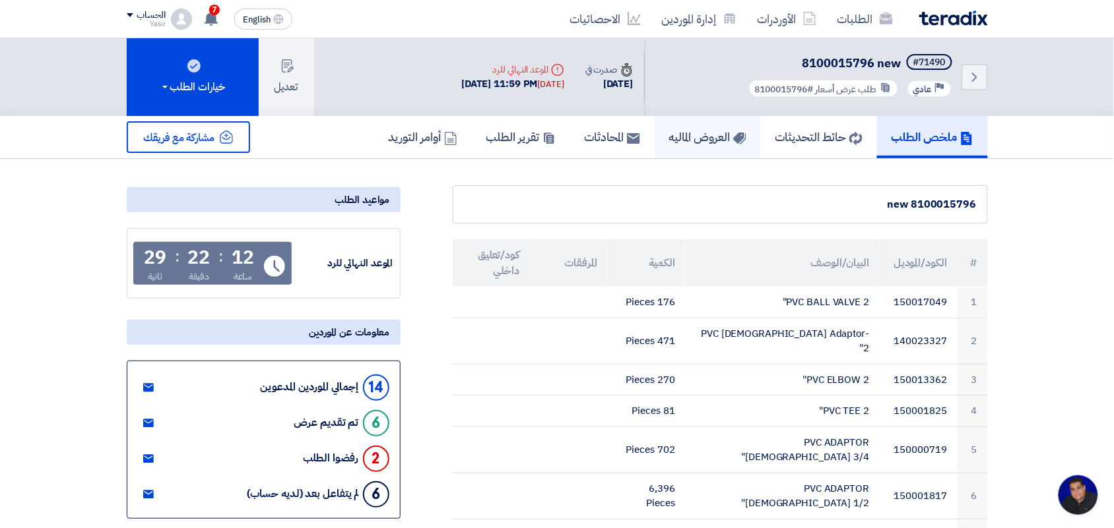
click at [697, 119] on link "العروض الماليه" at bounding box center [707, 137] width 106 height 42
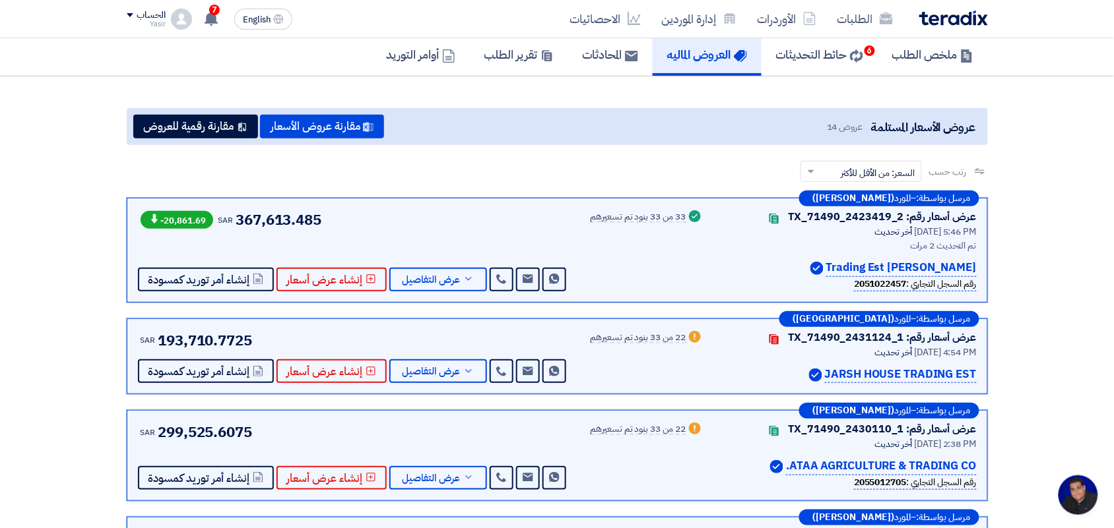
scroll to position [165, 0]
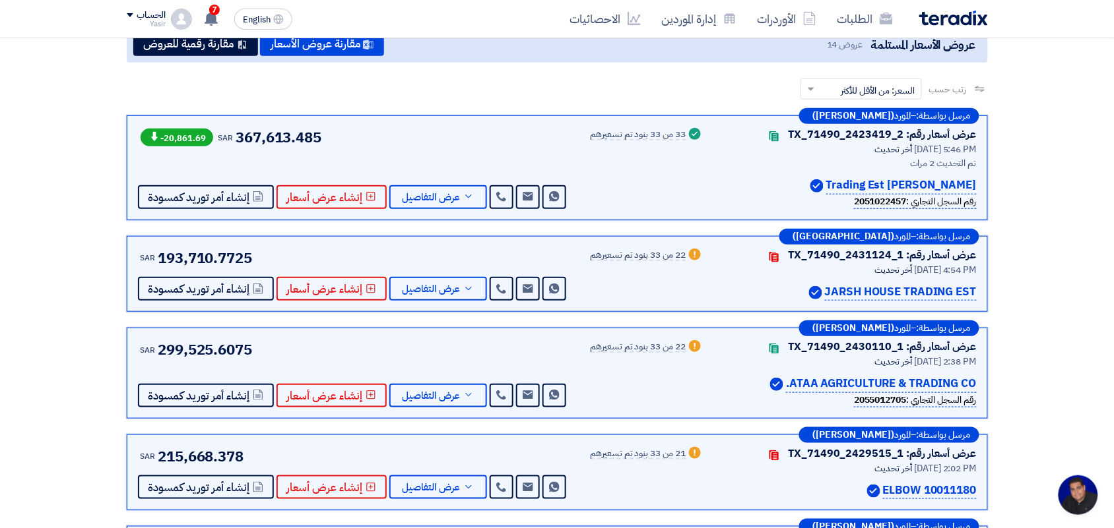
click at [416, 209] on div "مرسل بواسطة: – المورد ([PERSON_NAME]) عرض أسعار رقم: TX_71490_2423419_2 Contact…" at bounding box center [557, 167] width 861 height 105
click at [416, 205] on button "عرض التفاصيل" at bounding box center [438, 197] width 98 height 24
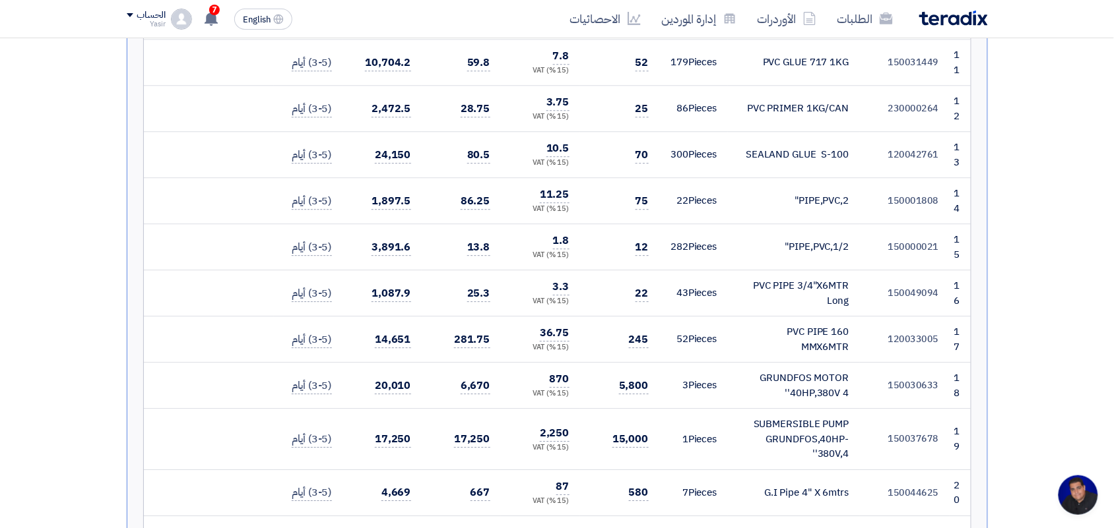
scroll to position [990, 0]
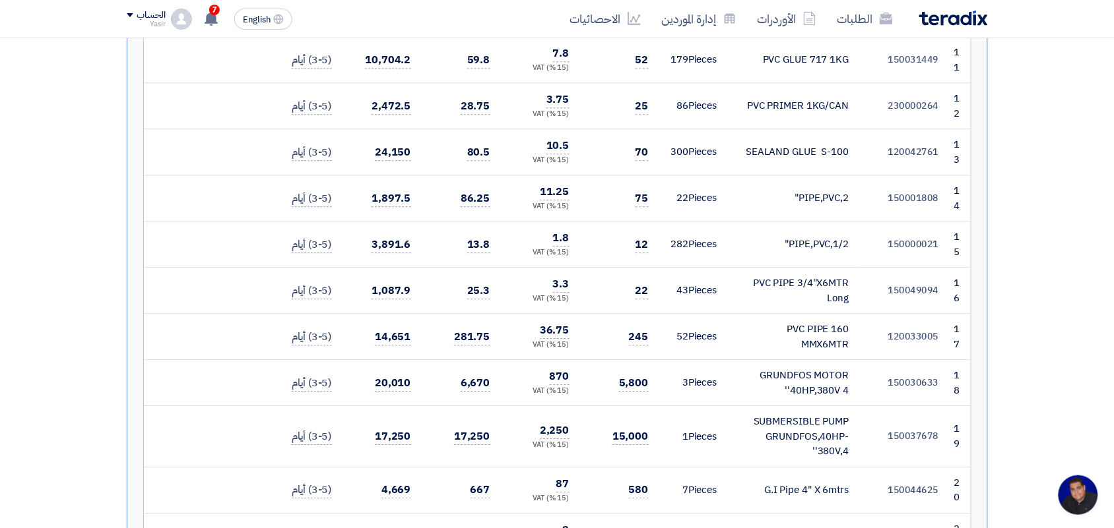
drag, startPoint x: 843, startPoint y: 407, endPoint x: 757, endPoint y: 371, distance: 93.1
click at [757, 406] on td "SUBMERSIBLE PUMP GRUNDFOS,40HP-380V,4''" at bounding box center [794, 436] width 132 height 61
click at [747, 414] on div "SUBMERSIBLE PUMP GRUNDFOS,40HP-380V,4''" at bounding box center [793, 436] width 111 height 45
drag, startPoint x: 747, startPoint y: 367, endPoint x: 878, endPoint y: 361, distance: 130.8
click at [750, 414] on div "SUBMERSIBLE PUMP GRUNDFOS,40HP-380V,4''" at bounding box center [793, 436] width 111 height 45
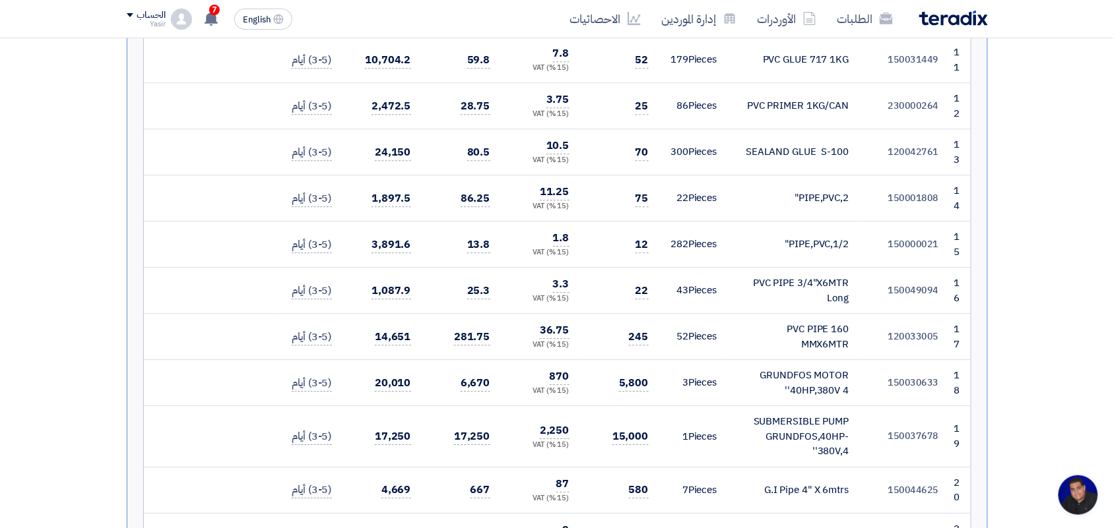
drag, startPoint x: 856, startPoint y: 360, endPoint x: 787, endPoint y: 420, distance: 91.2
click at [787, 420] on tbody "1 150017049 PVC BALL VALVE 2" 176 2 3" at bounding box center [557, 317] width 827 height 1591
drag, startPoint x: 780, startPoint y: 406, endPoint x: 881, endPoint y: 367, distance: 107.6
click at [780, 414] on div "SUBMERSIBLE PUMP GRUNDFOS,40HP-380V,4''" at bounding box center [793, 436] width 111 height 45
click at [874, 406] on td "150037678" at bounding box center [905, 436] width 90 height 61
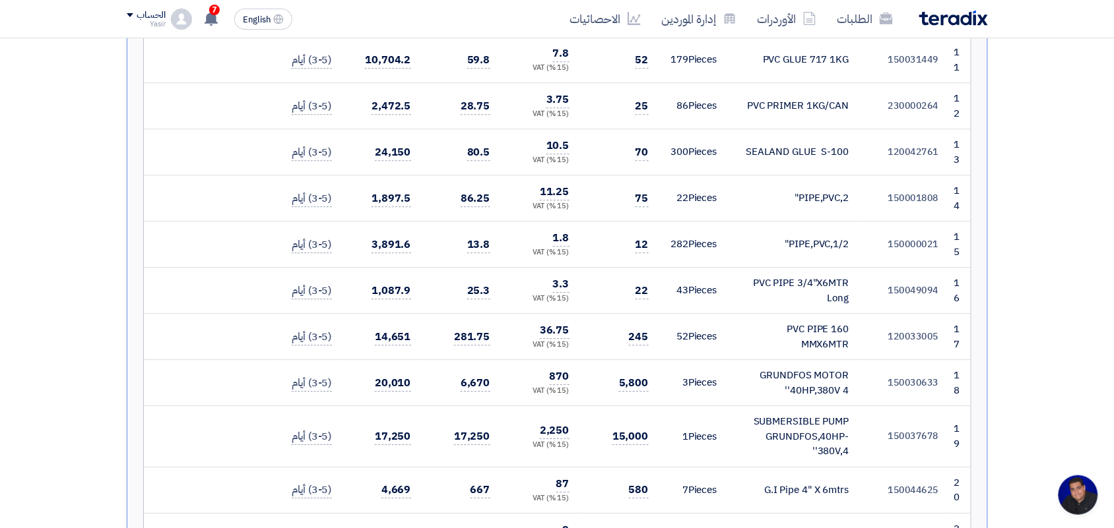
drag, startPoint x: 873, startPoint y: 363, endPoint x: 805, endPoint y: 402, distance: 78.6
click at [805, 406] on tr "19 150037678 SUBMERSIBLE PUMP GRUNDFOS,40HP-380V,4'' 1" at bounding box center [557, 436] width 827 height 61
copy tr "SUBMERSIBLE PUMP GRUNDFOS,40HP-380V,4''"
drag, startPoint x: 808, startPoint y: 335, endPoint x: 852, endPoint y: 321, distance: 46.3
click at [846, 360] on tr "18 150030633 GRUNDFOS MOTOR 40HP,380V 4'' 3" at bounding box center [557, 383] width 827 height 46
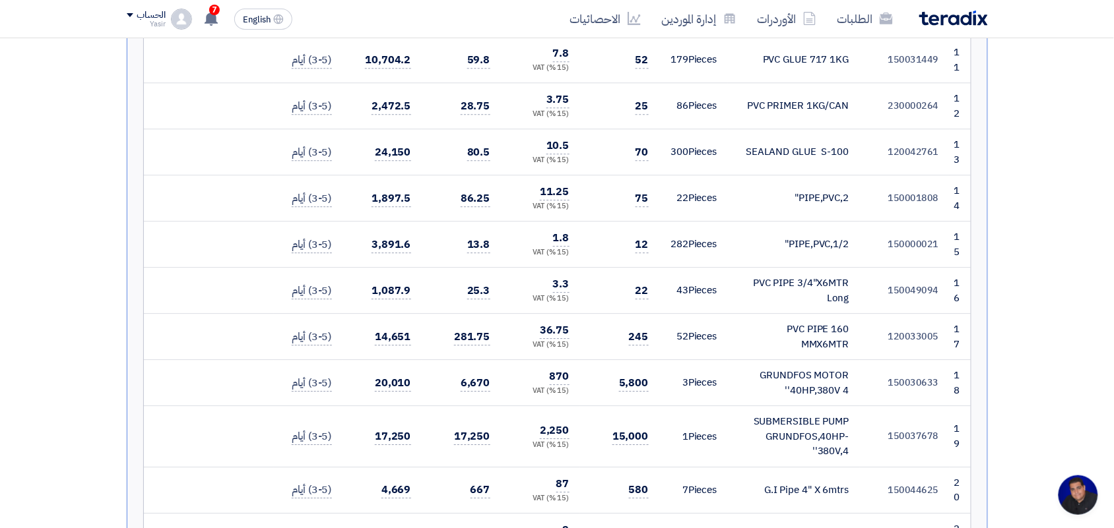
click at [852, 360] on td "GRUNDFOS MOTOR 40HP,380V 4''" at bounding box center [794, 383] width 132 height 46
drag, startPoint x: 852, startPoint y: 307, endPoint x: 848, endPoint y: 358, distance: 51.0
click at [844, 360] on td "GRUNDFOS MOTOR 40HP,380V 4''" at bounding box center [794, 383] width 132 height 46
copy div "GRUNDFOS MOTOR 40HP,380V"
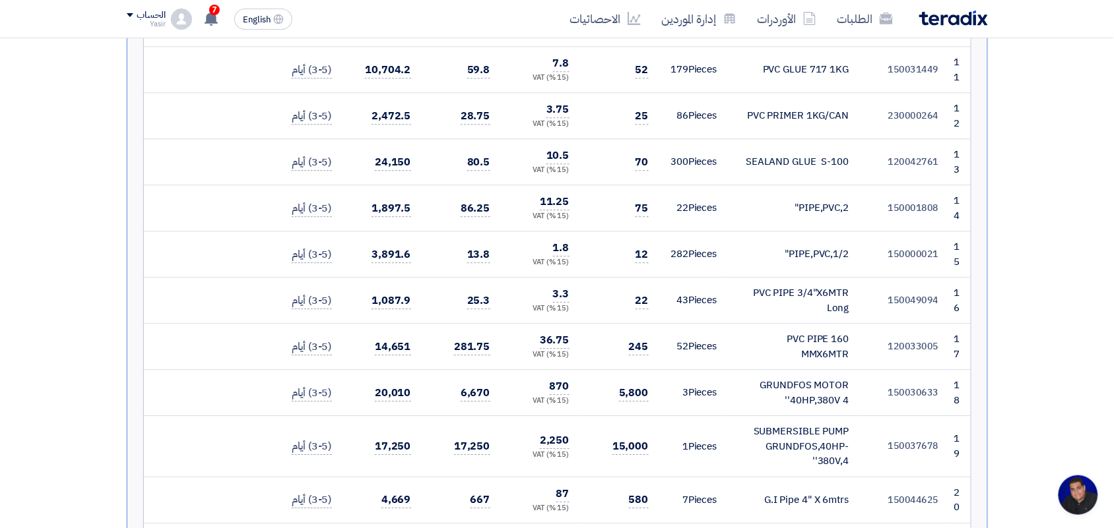
scroll to position [1008, 0]
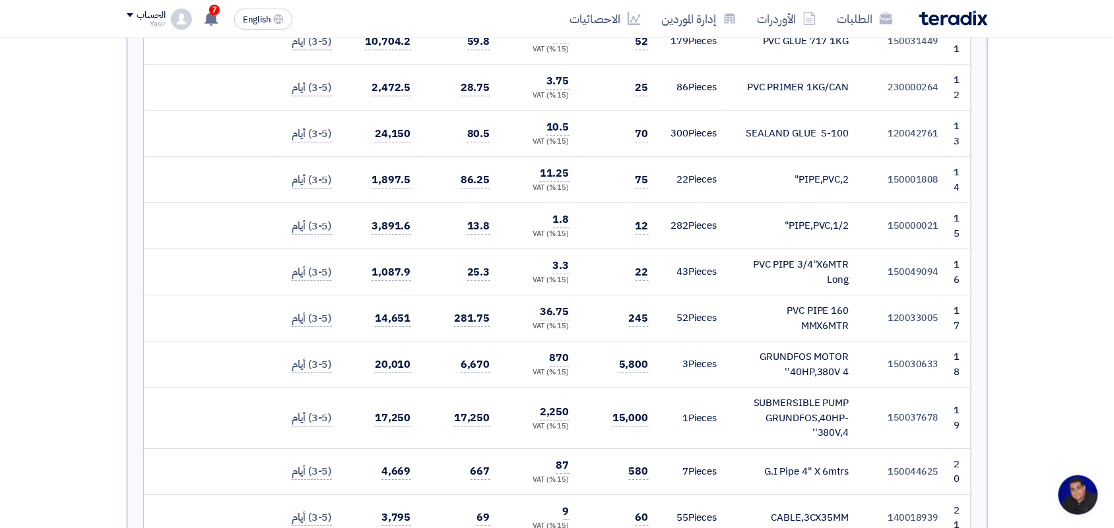
click at [726, 342] on td "3 Pieces" at bounding box center [693, 365] width 69 height 46
click at [822, 350] on div "GRUNDFOS MOTOR 40HP,380V 4''" at bounding box center [793, 365] width 111 height 30
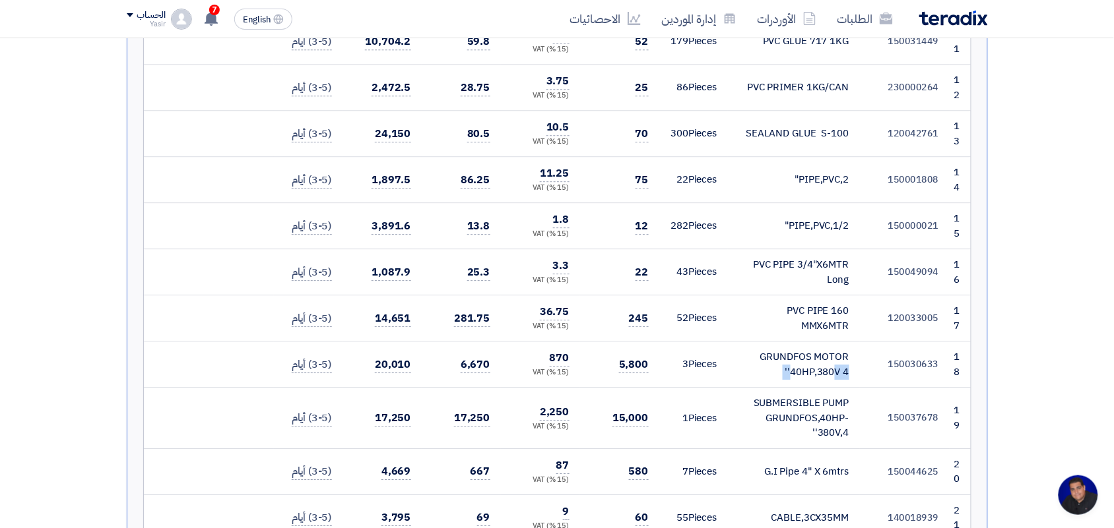
click at [822, 350] on div "GRUNDFOS MOTOR 40HP,380V 4''" at bounding box center [793, 365] width 111 height 30
copy tr "GRUNDFOS MOTOR 40HP,380V 4''"
click at [776, 350] on div "GRUNDFOS MOTOR 40HP,380V 4''" at bounding box center [793, 365] width 111 height 30
click at [789, 396] on div "SUBMERSIBLE PUMP GRUNDFOS,40HP-380V,4''" at bounding box center [793, 418] width 111 height 45
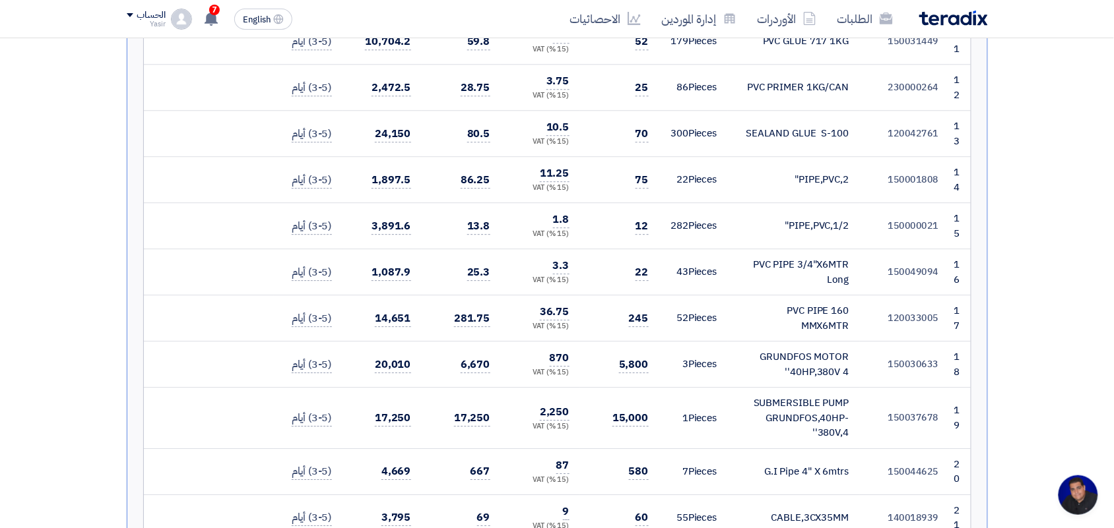
click at [789, 396] on div "SUBMERSIBLE PUMP GRUNDFOS,40HP-380V,4''" at bounding box center [793, 418] width 111 height 45
click at [793, 350] on div "GRUNDFOS MOTOR 40HP,380V 4''" at bounding box center [793, 365] width 111 height 30
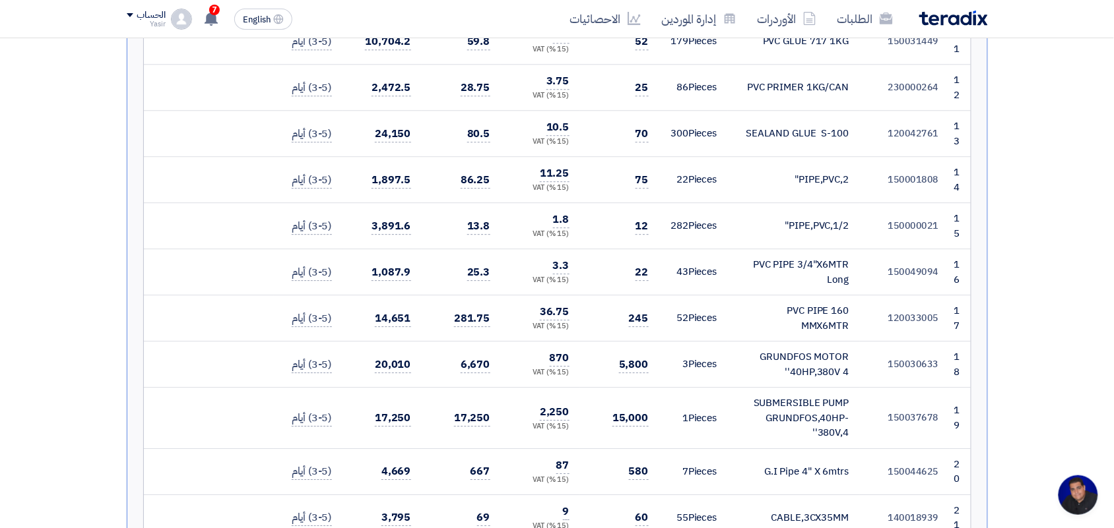
click at [793, 350] on div "GRUNDFOS MOTOR 40HP,380V 4''" at bounding box center [793, 365] width 111 height 30
click at [767, 350] on div "GRUNDFOS MOTOR 40HP,380V 4''" at bounding box center [793, 365] width 111 height 30
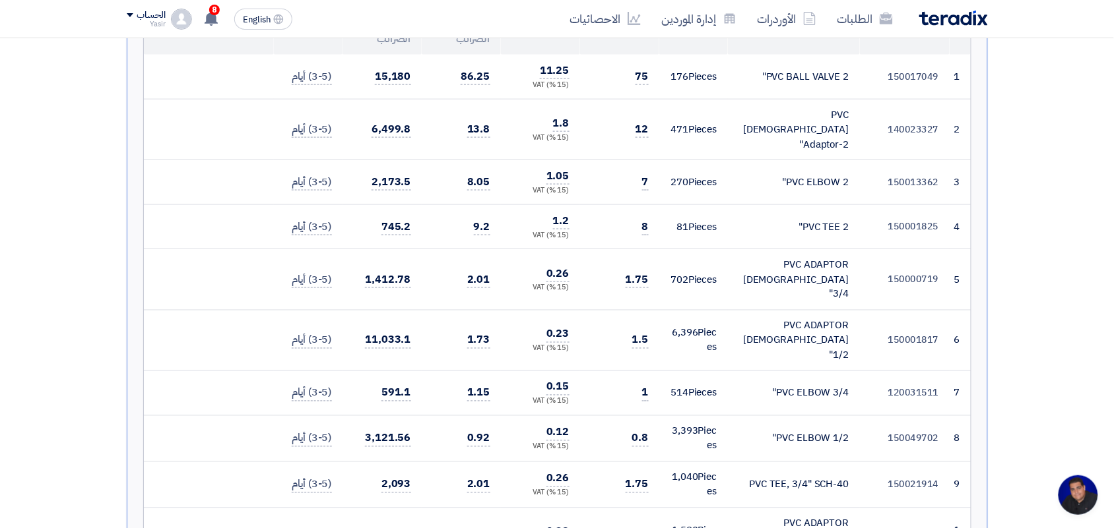
scroll to position [0, 0]
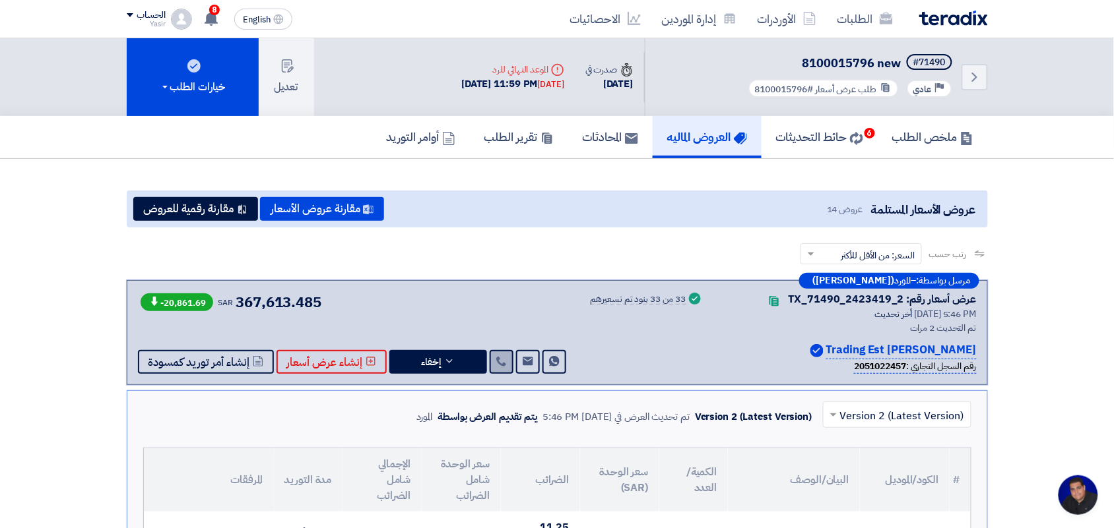
click at [500, 357] on icon at bounding box center [501, 361] width 11 height 11
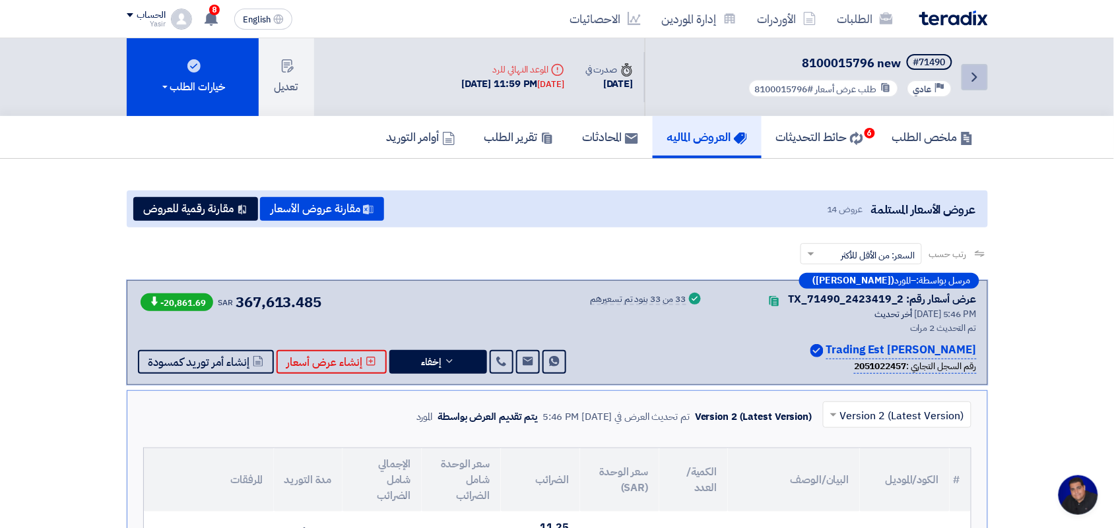
click at [972, 84] on link "Back" at bounding box center [974, 77] width 26 height 26
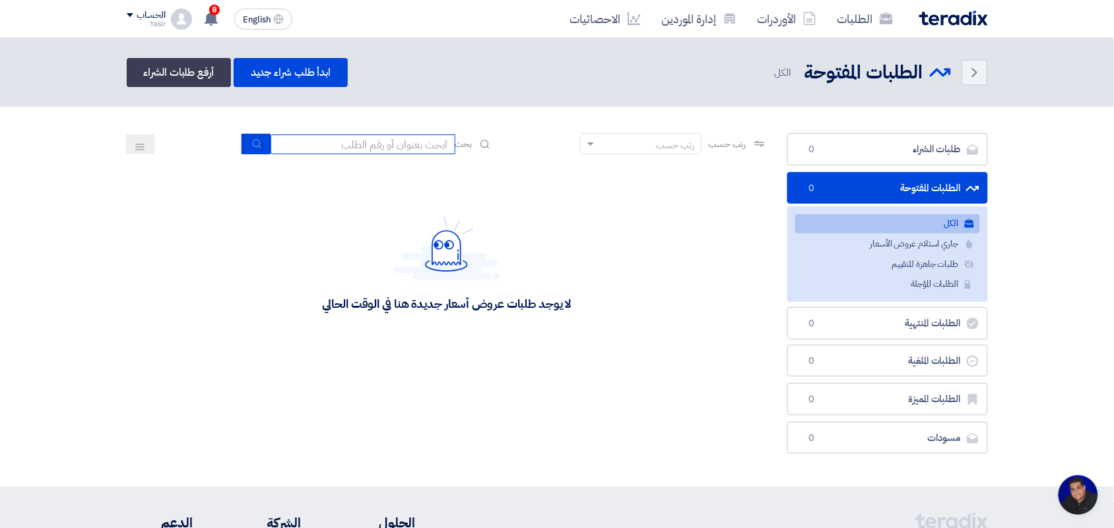
click at [370, 142] on input at bounding box center [362, 145] width 185 height 20
type input "new"
click at [245, 139] on button "submit" at bounding box center [255, 144] width 29 height 20
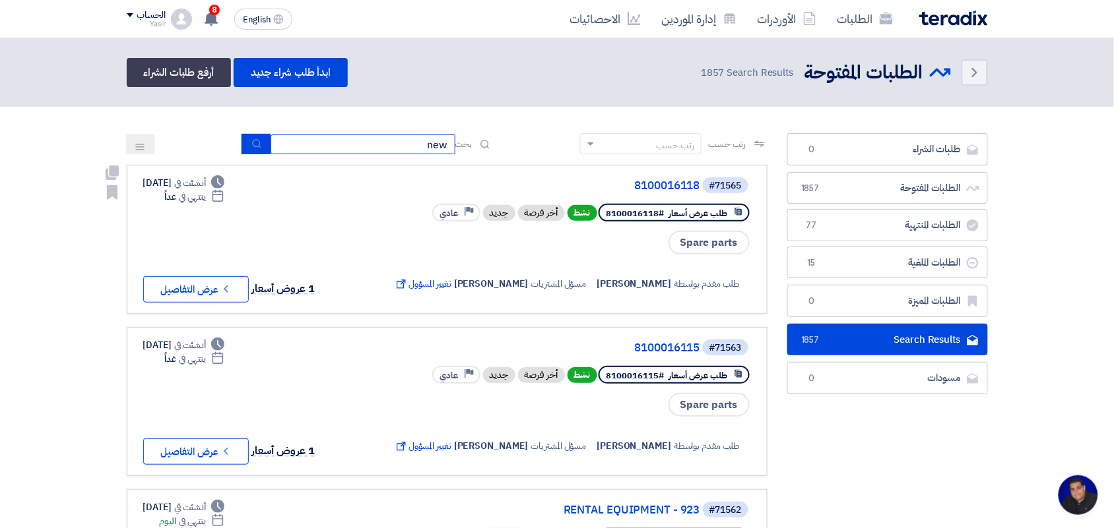
drag, startPoint x: 312, startPoint y: 143, endPoint x: 519, endPoint y: 172, distance: 209.1
click at [319, 150] on input at bounding box center [362, 145] width 185 height 20
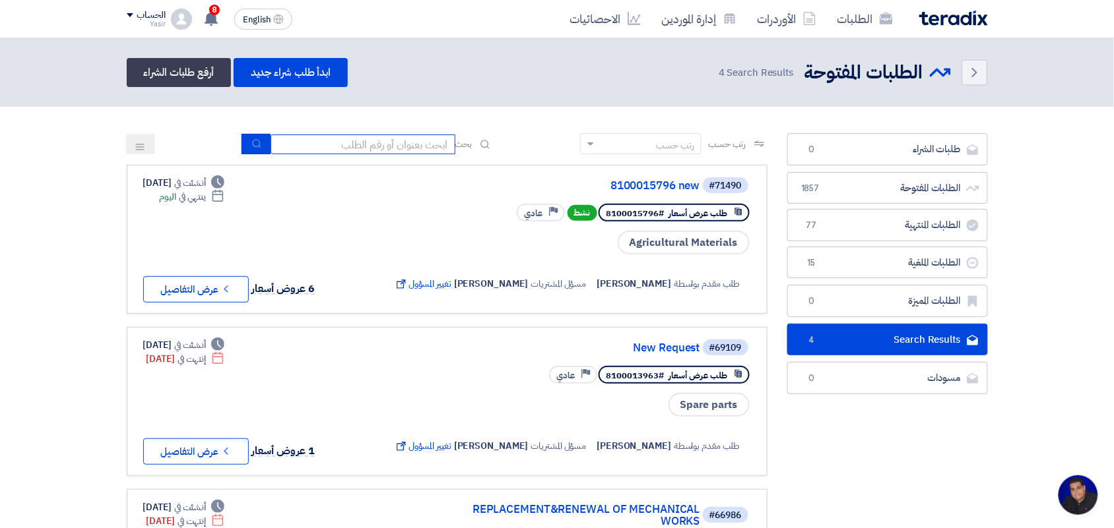
type input "8100015879"
click at [258, 143] on icon "submit" at bounding box center [256, 144] width 11 height 11
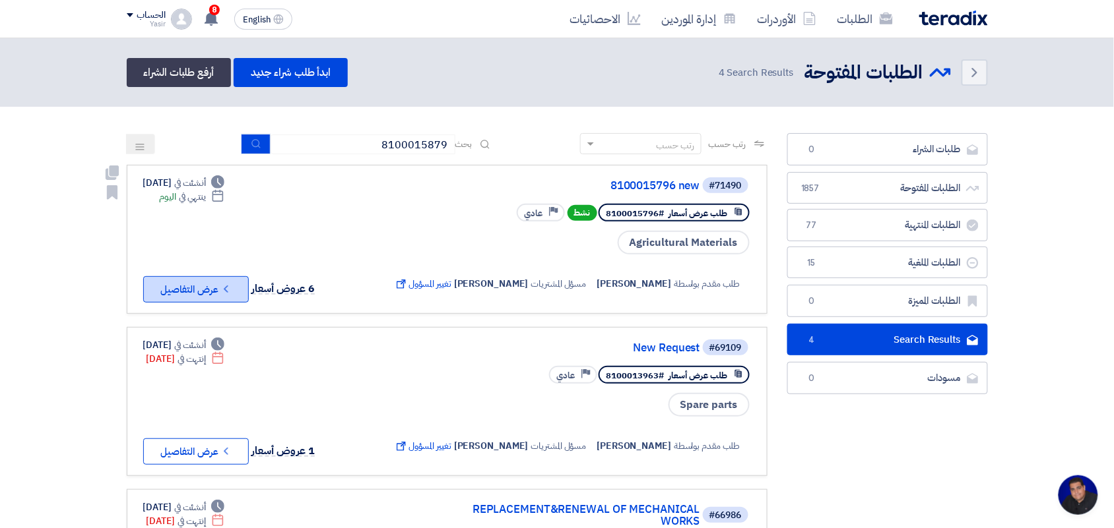
click at [239, 286] on button "Check details عرض التفاصيل" at bounding box center [196, 289] width 106 height 26
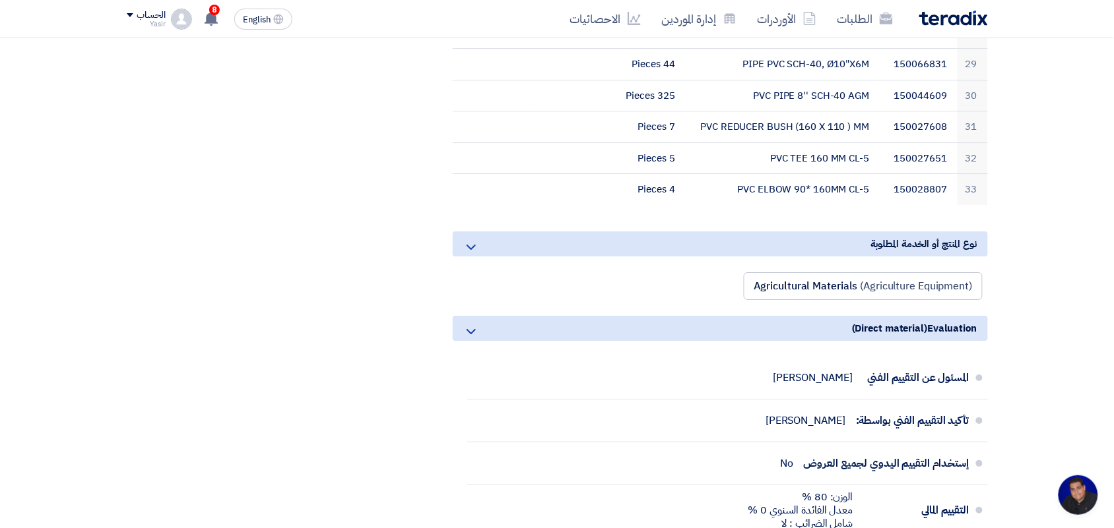
scroll to position [1237, 0]
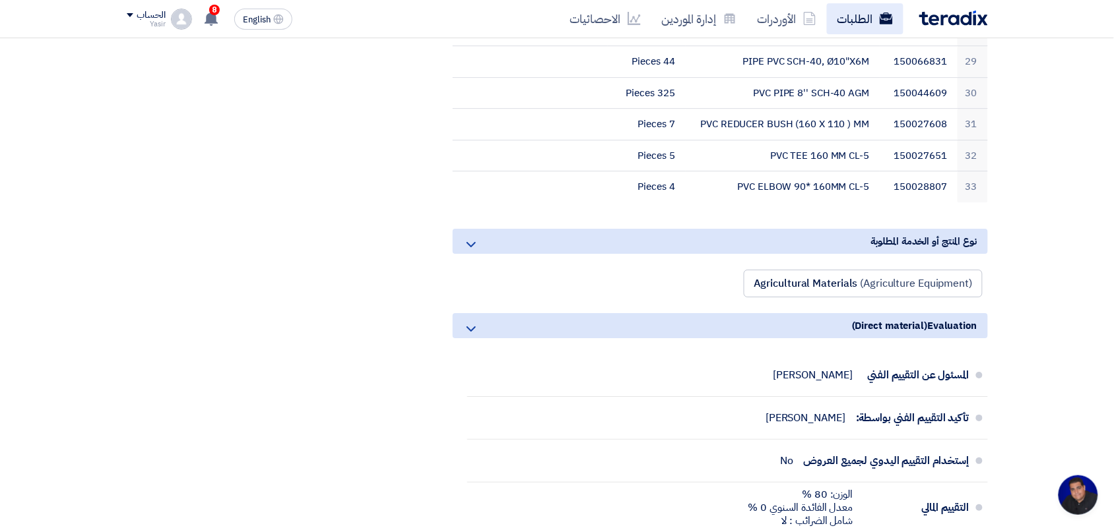
click at [863, 27] on link "الطلبات" at bounding box center [865, 18] width 77 height 31
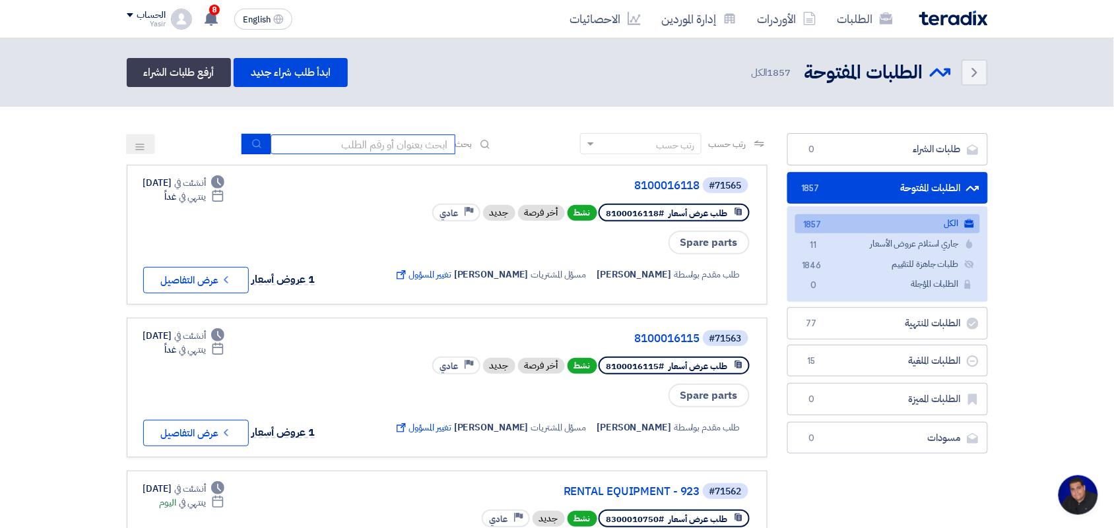
click at [395, 139] on input at bounding box center [362, 145] width 185 height 20
type input "new"
click at [241, 146] on button "submit" at bounding box center [255, 144] width 29 height 20
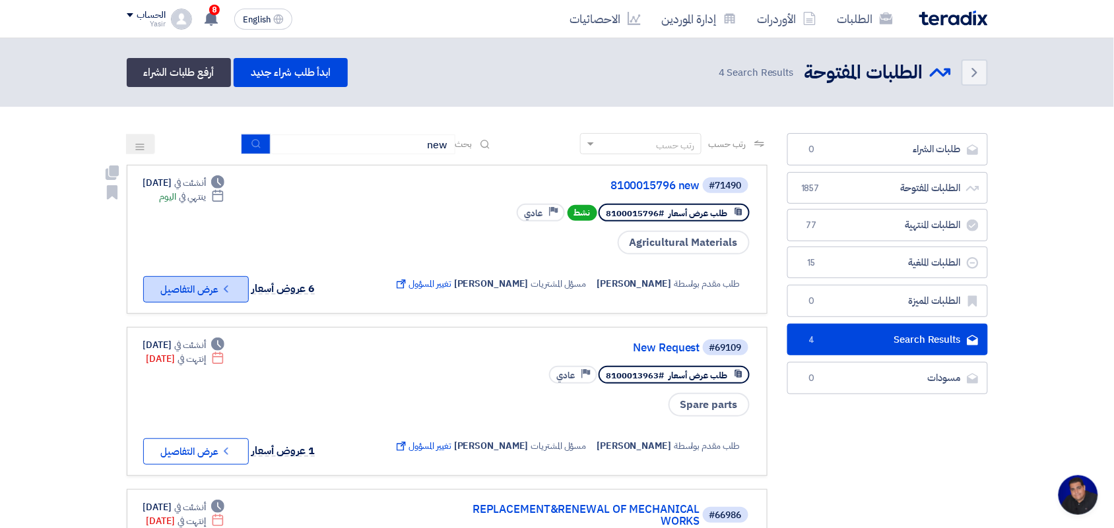
click at [225, 294] on button "Check details عرض التفاصيل" at bounding box center [196, 289] width 106 height 26
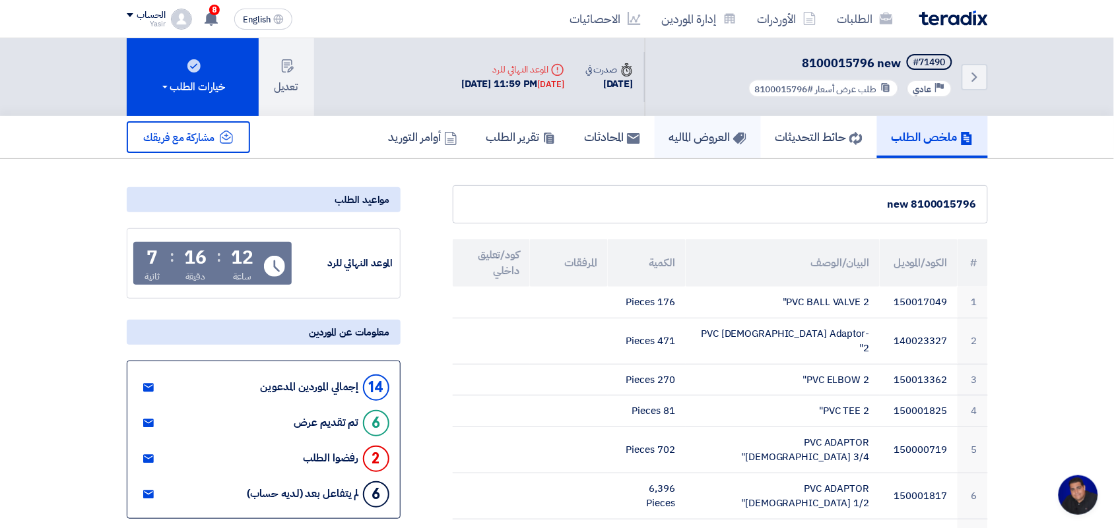
click at [719, 139] on h5 "العروض الماليه" at bounding box center [707, 136] width 77 height 15
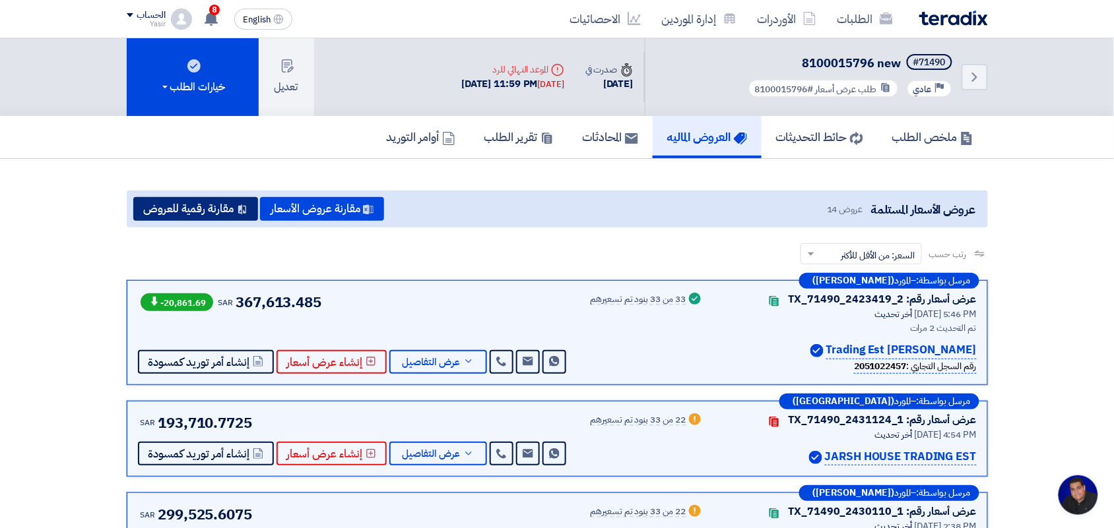
click at [197, 205] on button "مقارنة رقمية للعروض" at bounding box center [195, 209] width 125 height 24
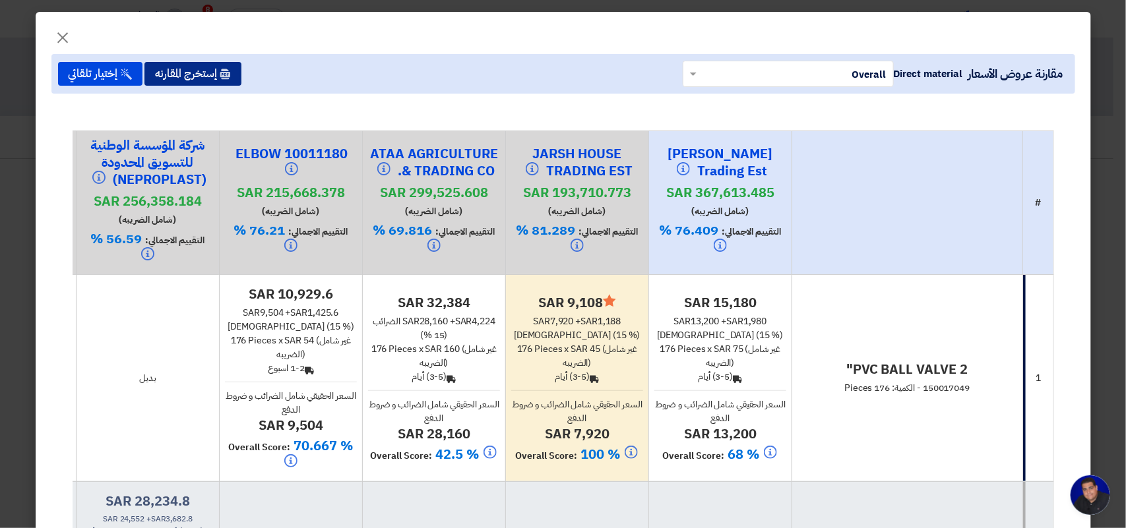
click at [173, 82] on button "إستخرج المقارنه" at bounding box center [192, 74] width 97 height 24
click at [173, 77] on button "إستخرج المقارنه" at bounding box center [192, 74] width 97 height 24
